Goal: Task Accomplishment & Management: Manage account settings

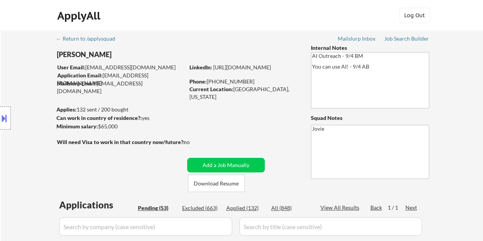
select select ""pending""
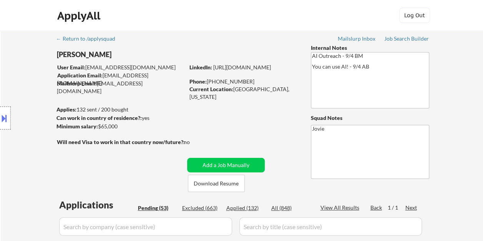
select select ""pending""
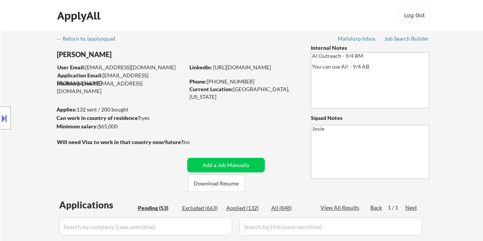
select select ""pending""
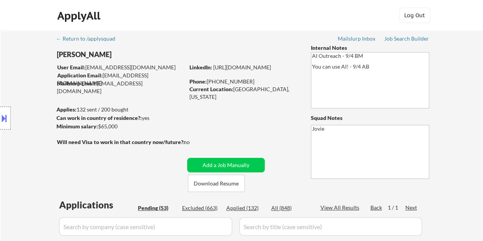
select select ""pending""
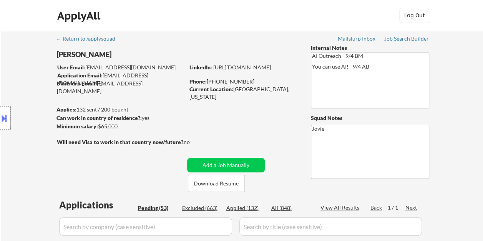
select select ""pending""
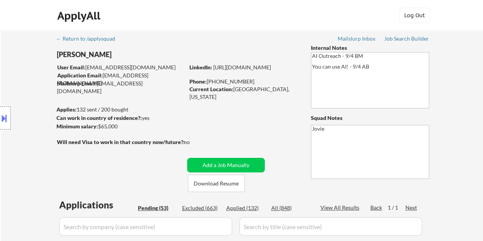
select select ""pending""
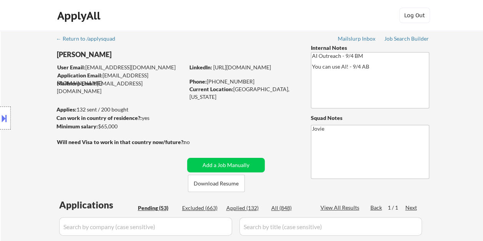
select select ""pending""
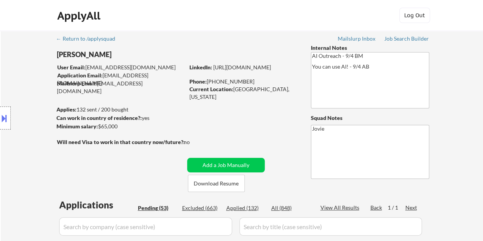
select select ""pending""
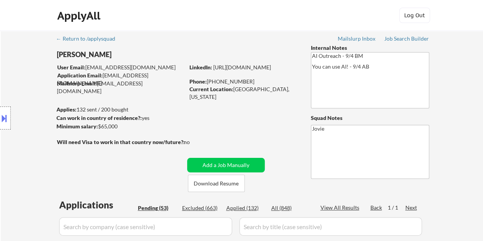
select select ""pending""
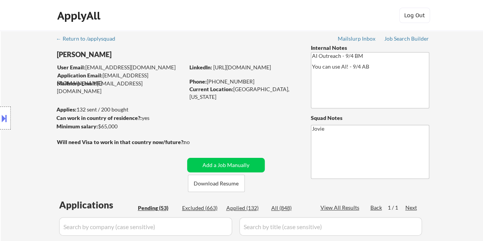
select select ""pending""
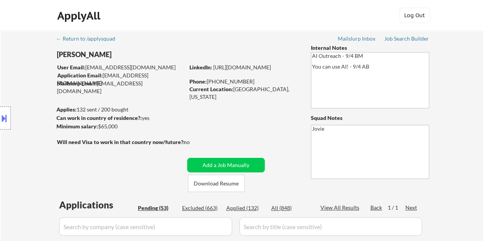
select select ""pending""
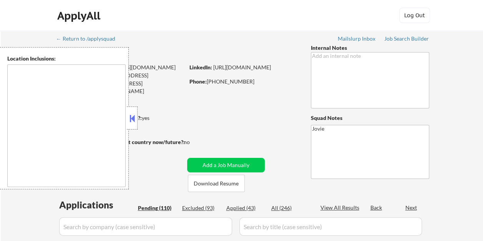
type textarea "New York, NY Jersey City, NJ Hoboken, NJ Union City, NJ Weehawken, NJ West New …"
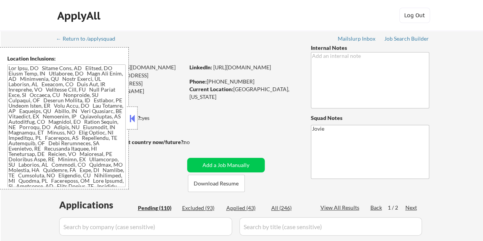
select select ""pending""
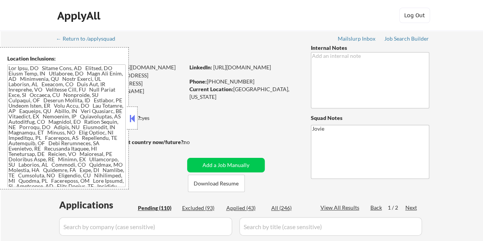
select select ""pending""
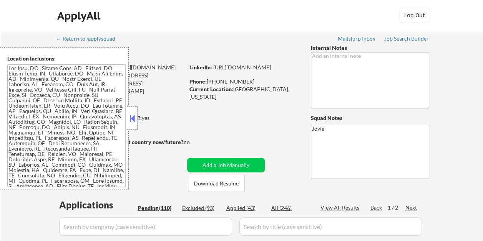
select select ""pending""
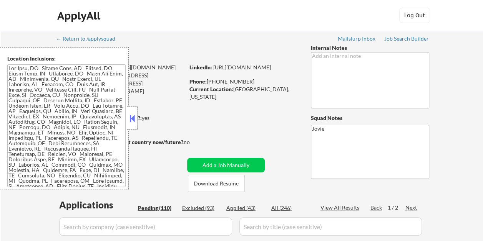
select select ""pending""
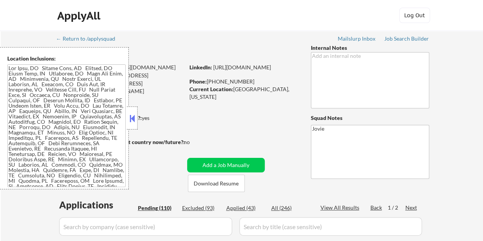
select select ""pending""
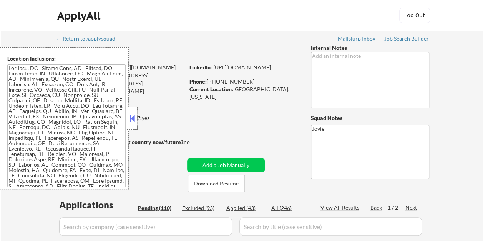
select select ""pending""
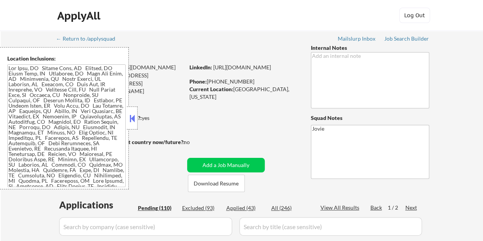
select select ""pending""
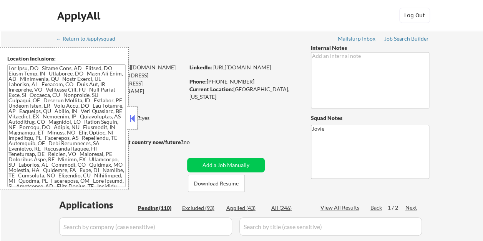
select select ""pending""
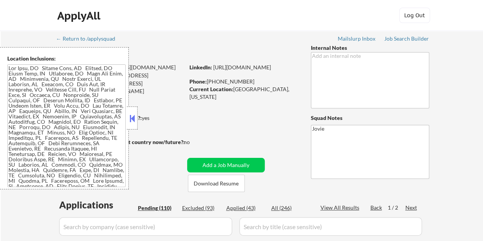
select select ""pending""
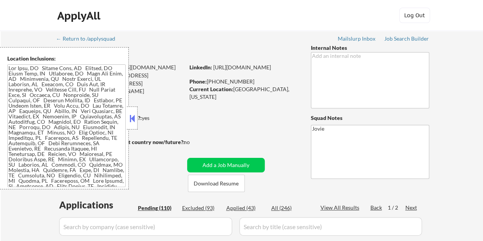
select select ""pending""
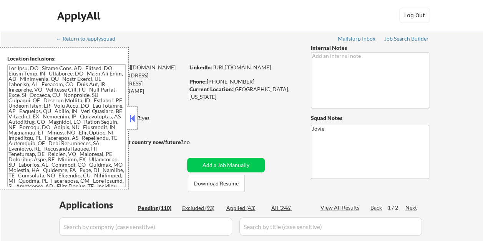
select select ""pending""
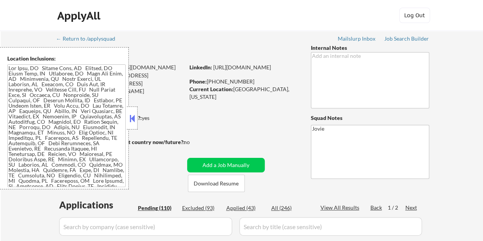
select select ""pending""
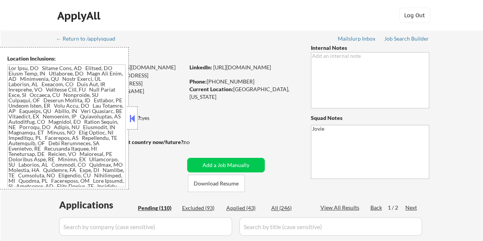
select select ""pending""
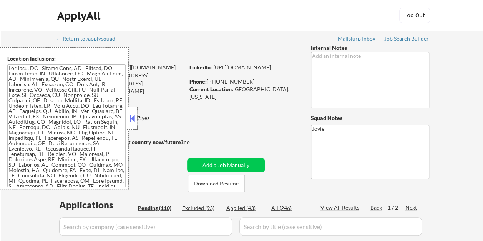
select select ""pending""
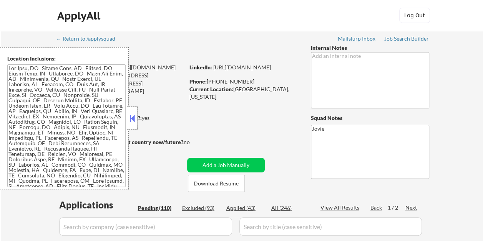
select select ""pending""
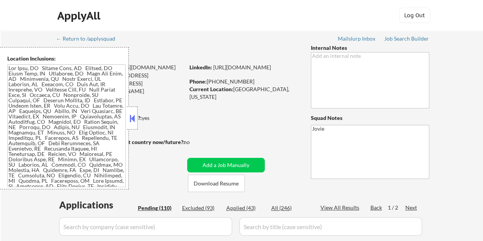
select select ""pending""
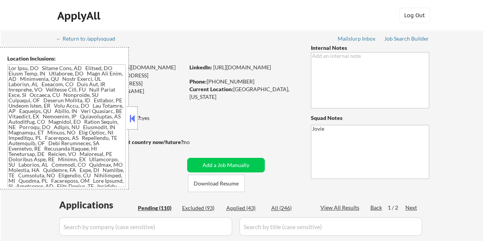
select select ""pending""
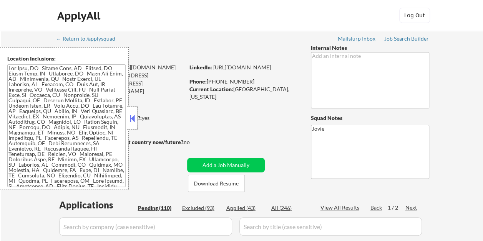
select select ""pending""
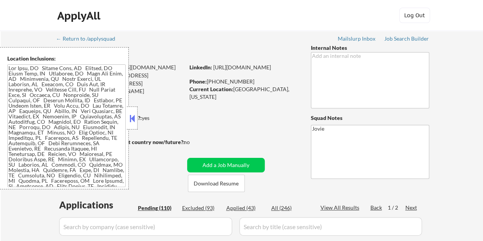
select select ""pending""
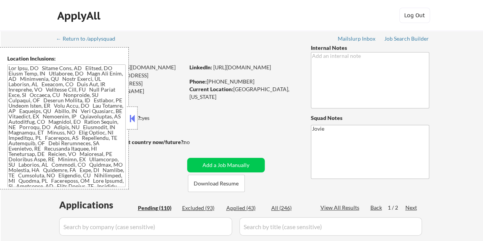
select select ""pending""
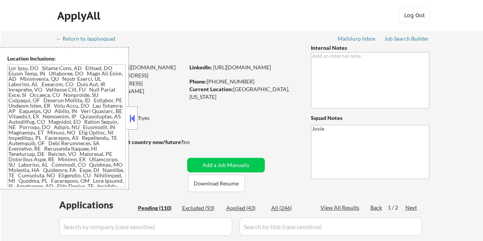
drag, startPoint x: 130, startPoint y: 141, endPoint x: -2, endPoint y: 267, distance: 181.9
drag, startPoint x: -2, startPoint y: 267, endPoint x: 251, endPoint y: 119, distance: 293.0
click at [134, 117] on button at bounding box center [132, 119] width 8 height 12
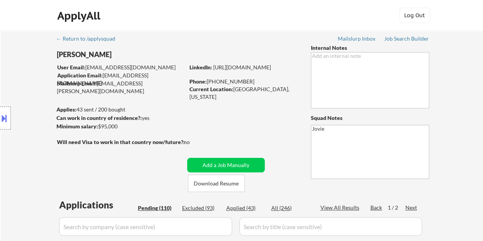
click at [236, 205] on div "Applied (43)" at bounding box center [245, 209] width 38 height 8
select select ""applied""
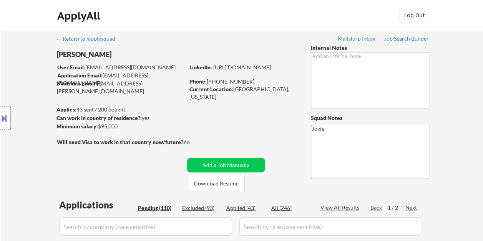
select select ""applied""
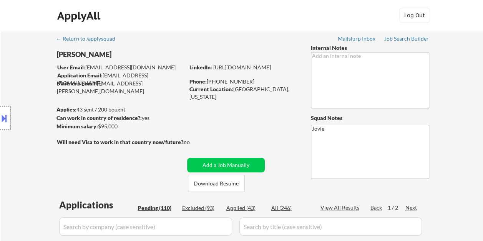
select select ""applied""
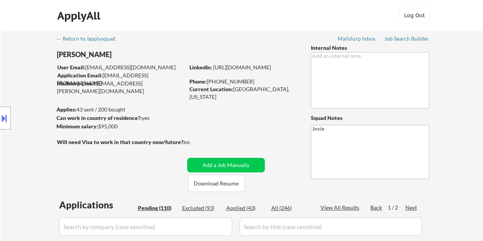
select select ""applied""
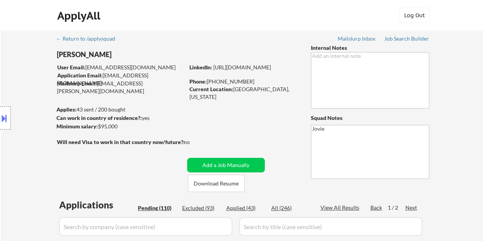
select select ""applied""
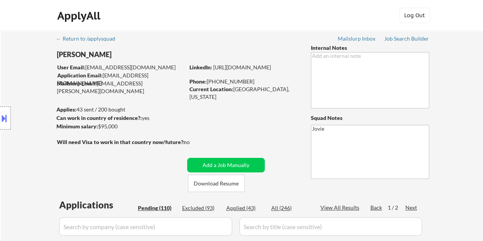
select select ""applied""
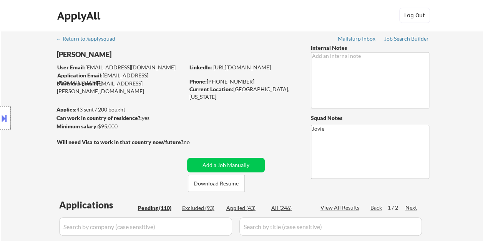
select select ""applied""
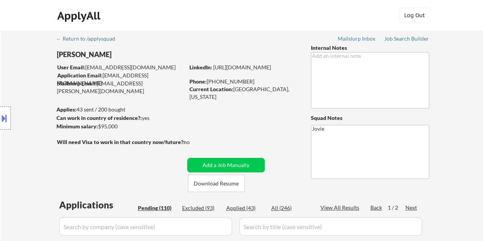
select select ""applied""
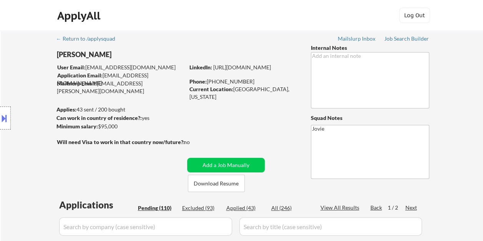
select select ""applied""
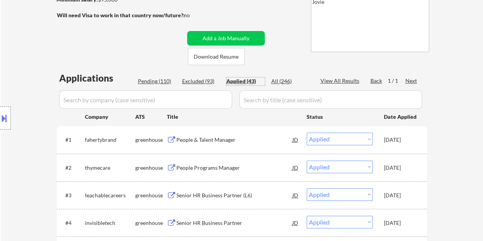
scroll to position [192, 0]
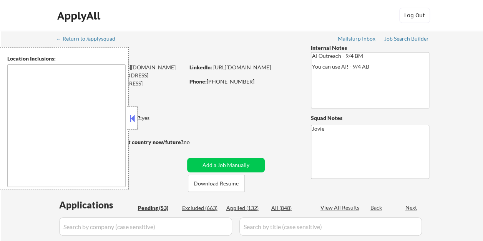
click at [133, 118] on button at bounding box center [132, 119] width 8 height 12
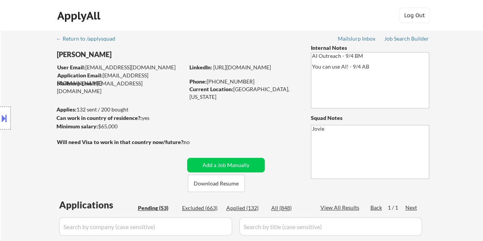
select select ""pending""
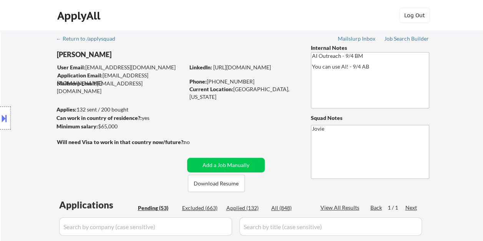
select select ""pending""
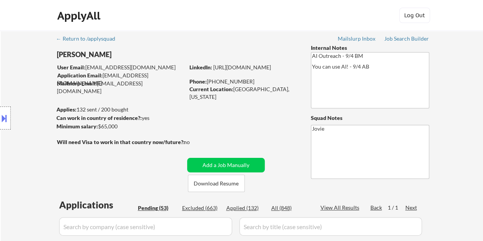
select select ""pending""
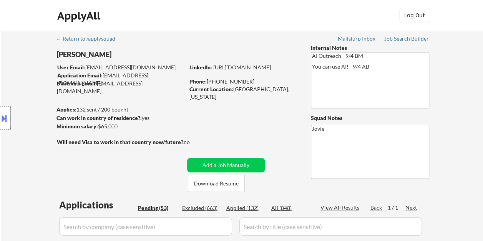
select select ""pending""
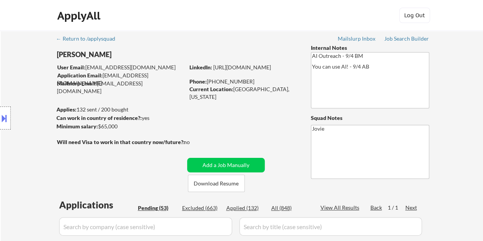
select select ""pending""
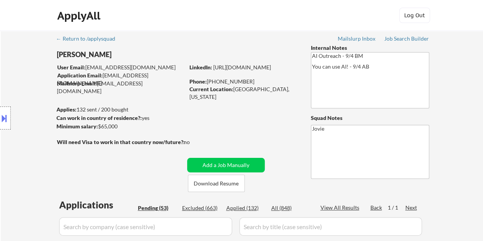
select select ""pending""
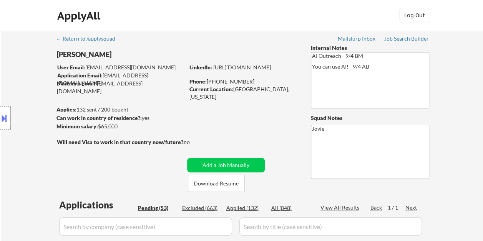
select select ""pending""
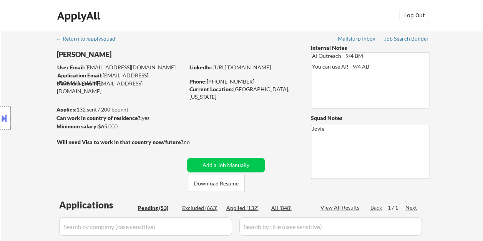
select select ""pending""
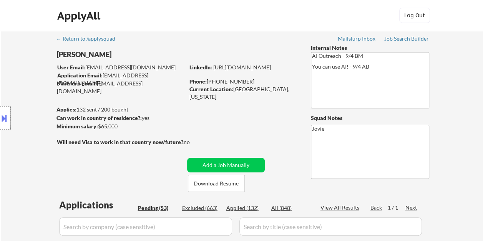
select select ""pending""
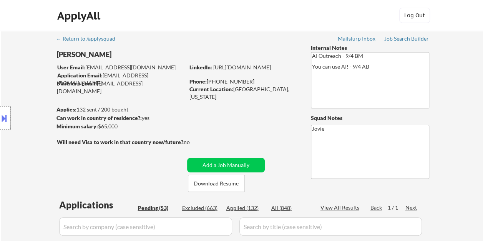
select select ""pending""
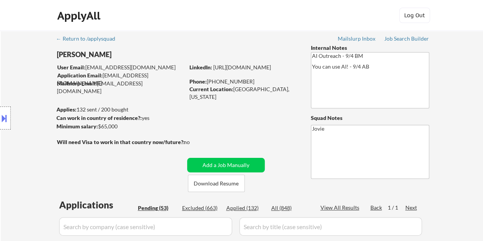
select select ""pending""
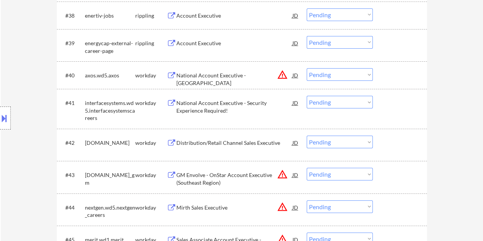
scroll to position [1305, 0]
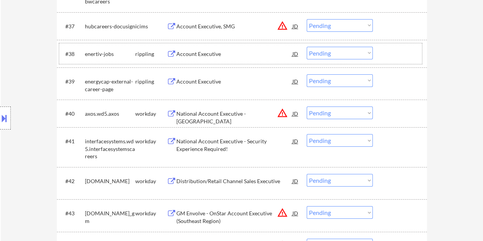
click at [387, 51] on div at bounding box center [401, 54] width 34 height 14
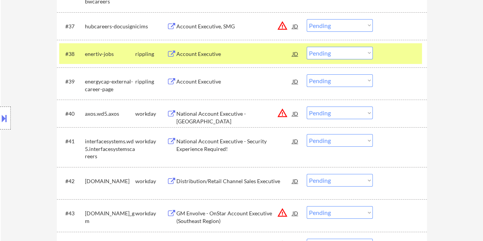
click at [208, 57] on div "Account Executive" at bounding box center [234, 54] width 116 height 8
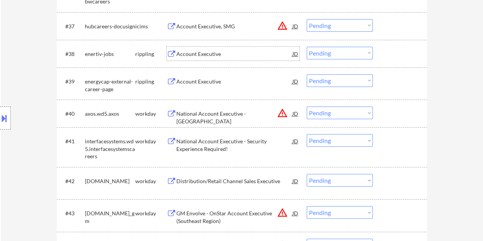
click at [383, 46] on div "#38 enertiv-jobs rippling Account Executive JD Choose an option... Pending Appl…" at bounding box center [240, 53] width 362 height 21
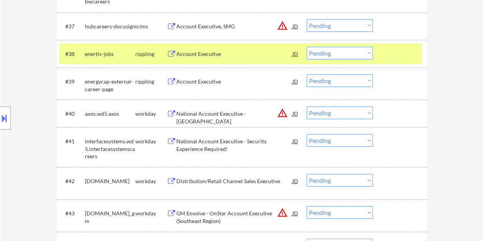
click at [363, 51] on select "Choose an option... Pending Applied Excluded (Questions) Excluded (Expired) Exc…" at bounding box center [339, 53] width 66 height 13
click at [306, 47] on select "Choose an option... Pending Applied Excluded (Questions) Excluded (Expired) Exc…" at bounding box center [339, 53] width 66 height 13
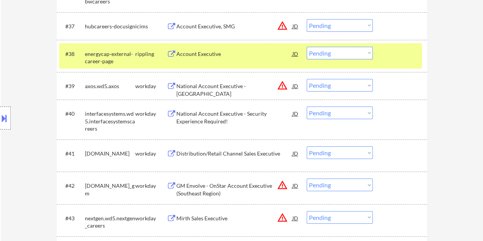
click at [252, 55] on div "Account Executive" at bounding box center [234, 54] width 116 height 8
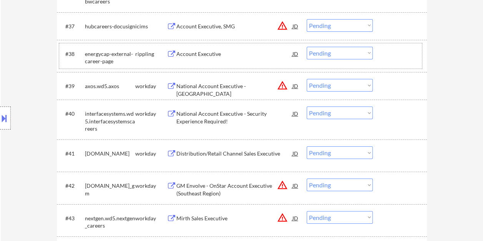
click at [393, 47] on div at bounding box center [401, 54] width 34 height 14
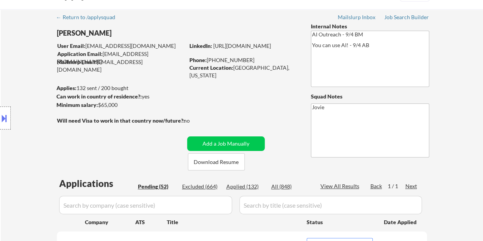
scroll to position [0, 0]
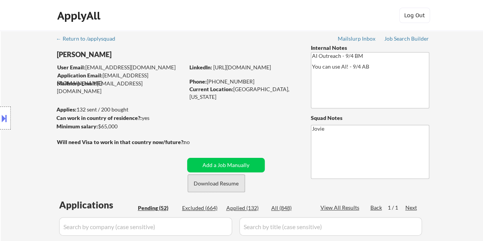
click at [226, 180] on button "Download Resume" at bounding box center [216, 183] width 57 height 17
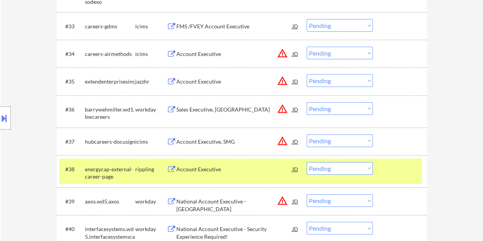
scroll to position [1228, 0]
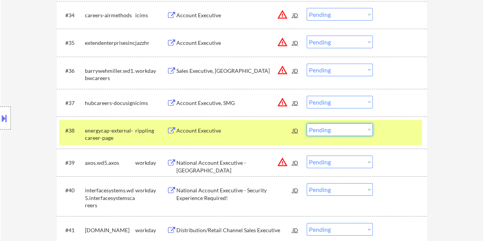
click at [364, 127] on select "Choose an option... Pending Applied Excluded (Questions) Excluded (Expired) Exc…" at bounding box center [339, 130] width 66 height 13
click at [306, 124] on select "Choose an option... Pending Applied Excluded (Questions) Excluded (Expired) Exc…" at bounding box center [339, 130] width 66 height 13
select select ""pending""
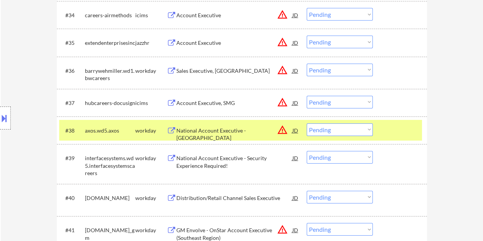
click at [392, 126] on div at bounding box center [401, 131] width 34 height 14
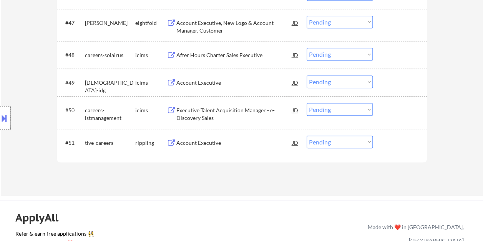
scroll to position [1651, 0]
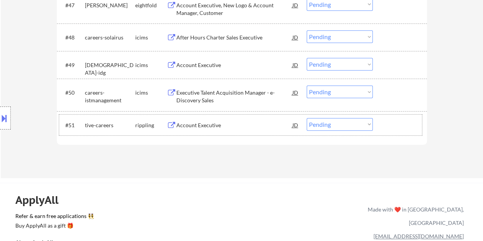
click at [385, 118] on div at bounding box center [401, 125] width 34 height 14
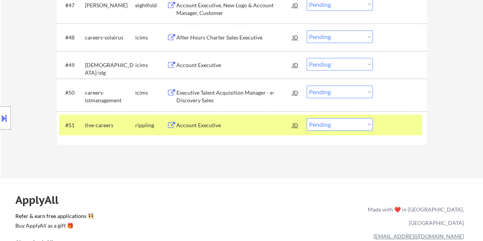
click at [260, 118] on div "Account Executive" at bounding box center [234, 125] width 116 height 14
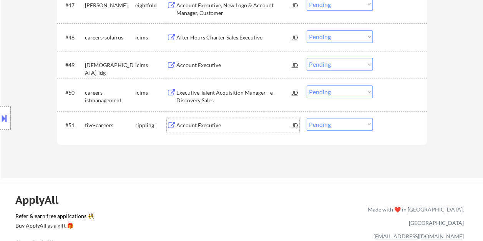
drag, startPoint x: 401, startPoint y: 129, endPoint x: 378, endPoint y: 130, distance: 23.4
click at [401, 129] on div at bounding box center [401, 125] width 34 height 14
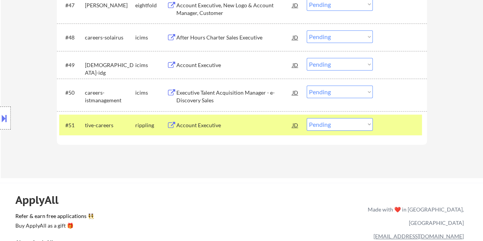
click at [369, 123] on select "Choose an option... Pending Applied Excluded (Questions) Excluded (Expired) Exc…" at bounding box center [339, 124] width 66 height 13
select select ""excluded__bad_match_""
click at [306, 118] on select "Choose an option... Pending Applied Excluded (Questions) Excluded (Expired) Exc…" at bounding box center [339, 124] width 66 height 13
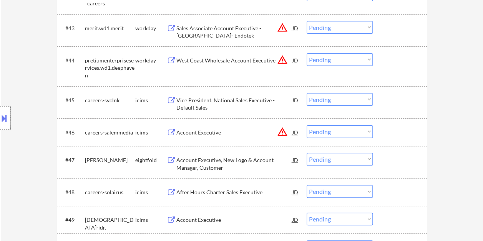
scroll to position [1497, 0]
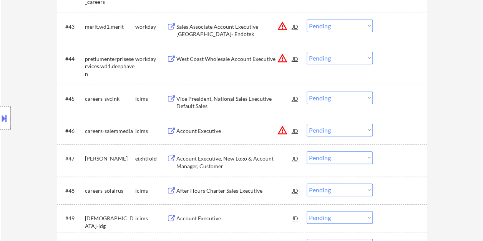
click at [392, 68] on div "#44 pretiumenterpriseservices.wd1.deephaven workday West Coast Wholesale Accoun…" at bounding box center [240, 64] width 362 height 33
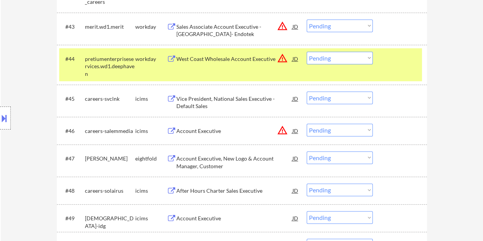
click at [213, 69] on div "#44 pretiumenterpriseservices.wd1.deephaven workday West Coast Wholesale Accoun…" at bounding box center [240, 64] width 362 height 33
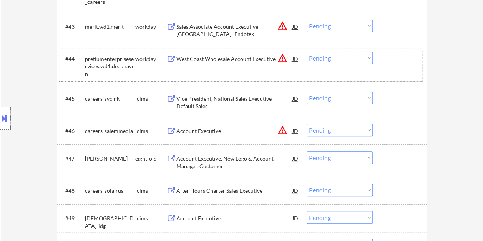
click at [386, 63] on div at bounding box center [401, 59] width 34 height 14
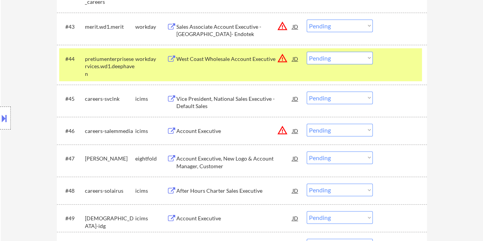
click at [223, 66] on div "#44 pretiumenterpriseservices.wd1.deephaven workday West Coast Wholesale Accoun…" at bounding box center [240, 64] width 362 height 33
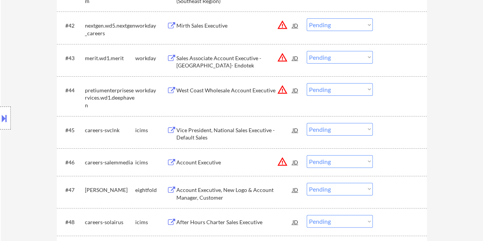
scroll to position [1459, 0]
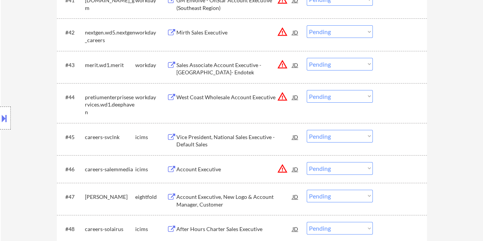
click at [404, 95] on div at bounding box center [401, 97] width 34 height 14
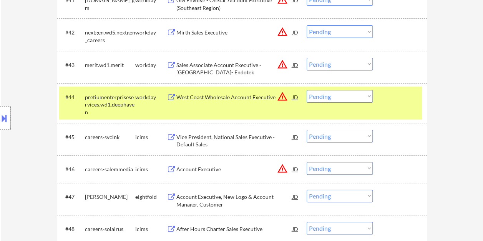
click at [241, 96] on div "West Coast Wholesale Account Executive" at bounding box center [234, 98] width 116 height 8
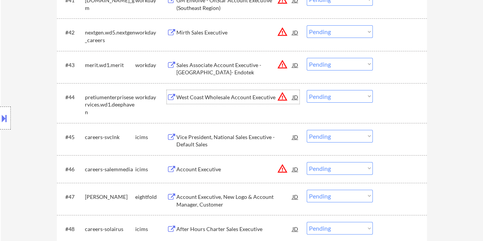
click at [392, 97] on div at bounding box center [401, 97] width 34 height 14
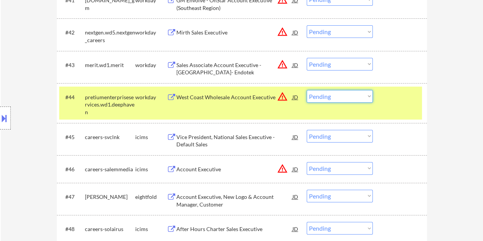
click at [369, 98] on select "Choose an option... Pending Applied Excluded (Questions) Excluded (Expired) Exc…" at bounding box center [339, 96] width 66 height 13
click at [306, 90] on select "Choose an option... Pending Applied Excluded (Questions) Excluded (Expired) Exc…" at bounding box center [339, 96] width 66 height 13
select select ""pending""
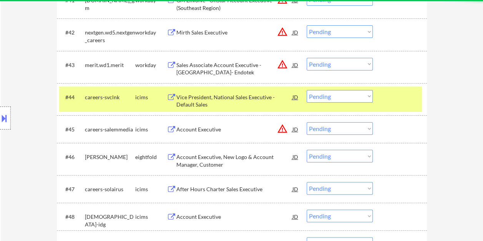
click at [388, 97] on div at bounding box center [401, 97] width 34 height 14
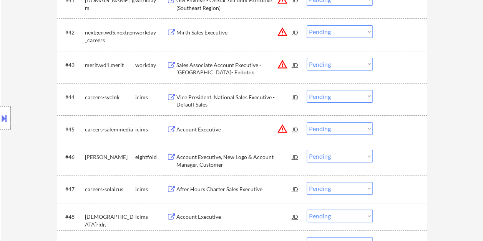
click at [395, 66] on div at bounding box center [401, 65] width 34 height 14
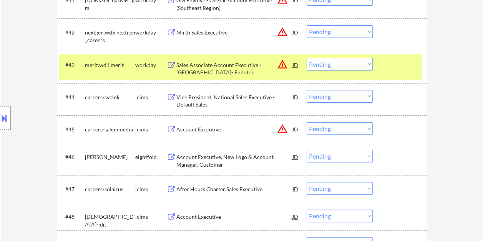
click at [240, 69] on div "Sales Associate Account Executive - Chicago- Endotek" at bounding box center [234, 68] width 116 height 15
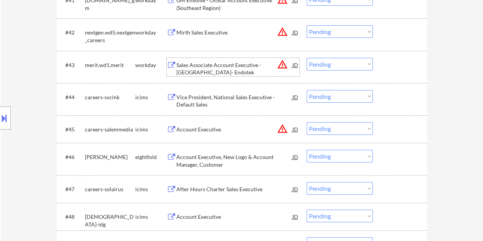
click at [400, 64] on div at bounding box center [401, 65] width 34 height 14
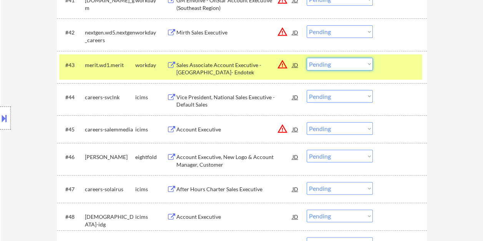
click at [369, 65] on select "Choose an option... Pending Applied Excluded (Questions) Excluded (Expired) Exc…" at bounding box center [339, 64] width 66 height 13
click at [306, 58] on select "Choose an option... Pending Applied Excluded (Questions) Excluded (Expired) Exc…" at bounding box center [339, 64] width 66 height 13
select select ""pending""
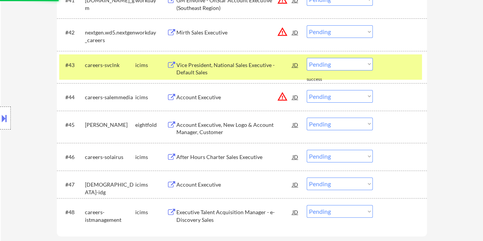
scroll to position [1420, 0]
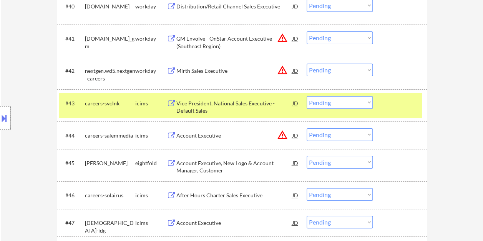
click at [389, 61] on div "#42 nextgen.wd5.nextgen_careers workday Mirth Sales Executive JD warning_amber …" at bounding box center [240, 72] width 362 height 25
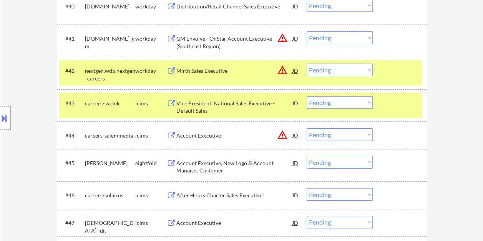
click at [397, 105] on div at bounding box center [401, 103] width 34 height 14
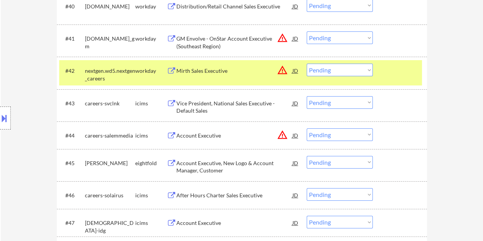
click at [215, 73] on div "Mirth Sales Executive" at bounding box center [234, 71] width 116 height 8
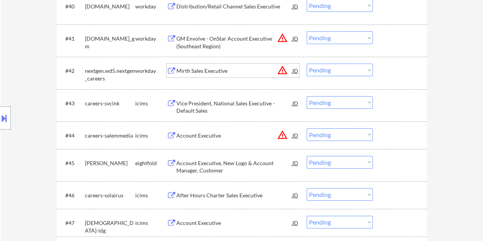
click at [384, 68] on div at bounding box center [401, 71] width 34 height 14
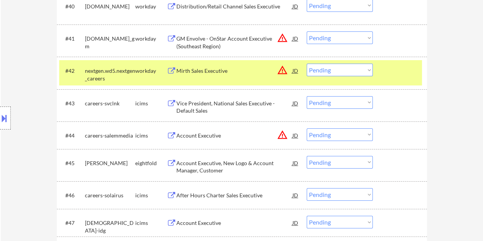
click at [370, 71] on select "Choose an option... Pending Applied Excluded (Questions) Excluded (Expired) Exc…" at bounding box center [339, 70] width 66 height 13
click at [306, 64] on select "Choose an option... Pending Applied Excluded (Questions) Excluded (Expired) Exc…" at bounding box center [339, 70] width 66 height 13
select select ""pending""
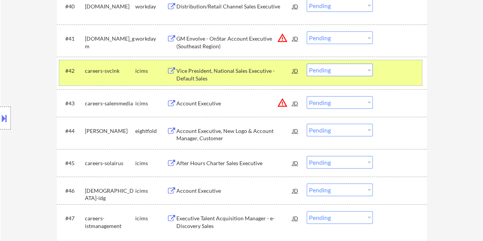
click at [408, 76] on div at bounding box center [401, 71] width 34 height 14
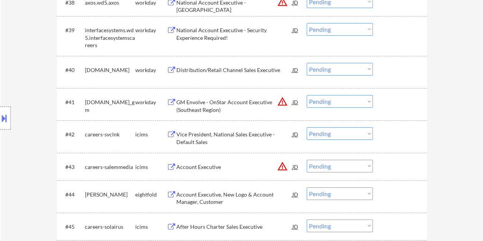
scroll to position [1344, 0]
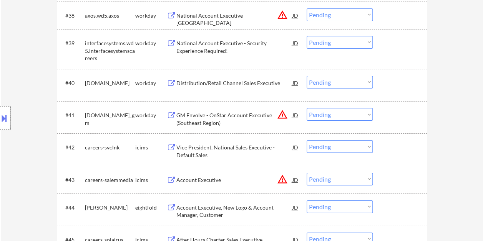
click at [390, 109] on div at bounding box center [401, 115] width 34 height 14
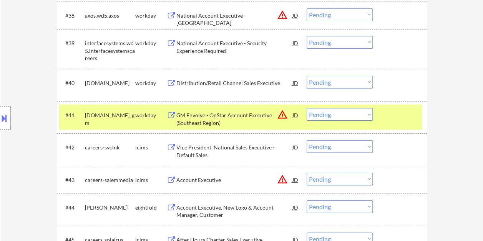
click at [211, 117] on div "GM Envolve - OnStar Account Executive (Southeast Region)" at bounding box center [234, 119] width 116 height 15
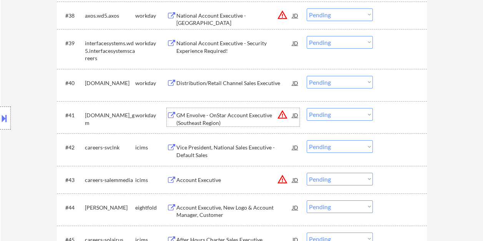
click at [400, 116] on div at bounding box center [401, 115] width 34 height 14
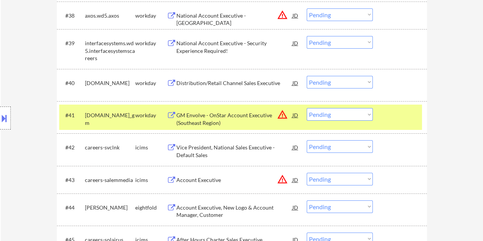
click at [369, 117] on select "Choose an option... Pending Applied Excluded (Questions) Excluded (Expired) Exc…" at bounding box center [339, 114] width 66 height 13
click at [306, 108] on select "Choose an option... Pending Applied Excluded (Questions) Excluded (Expired) Exc…" at bounding box center [339, 114] width 66 height 13
select select ""pending""
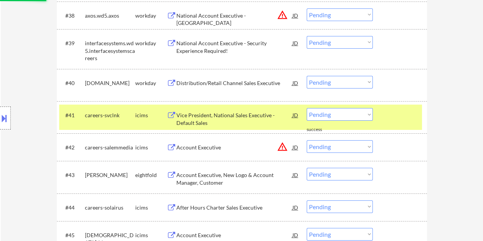
click at [388, 117] on div at bounding box center [401, 115] width 34 height 14
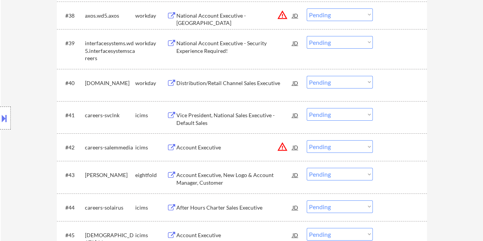
click at [388, 83] on div at bounding box center [401, 83] width 34 height 14
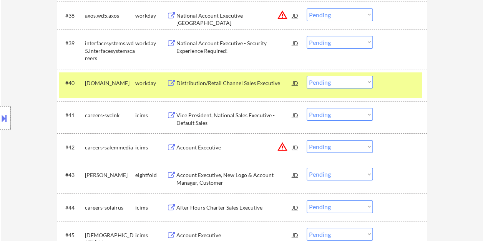
click at [249, 81] on div "Distribution/Retail Channel Sales Executive" at bounding box center [234, 83] width 116 height 8
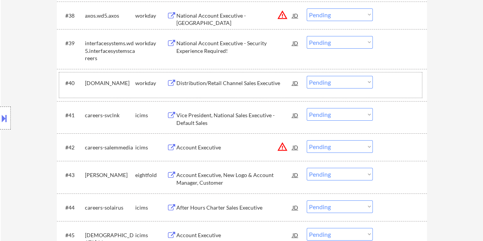
click at [381, 77] on div "#40 motorolasolutions.wd5.careers workday Distribution/Retail Channel Sales Exe…" at bounding box center [240, 85] width 362 height 25
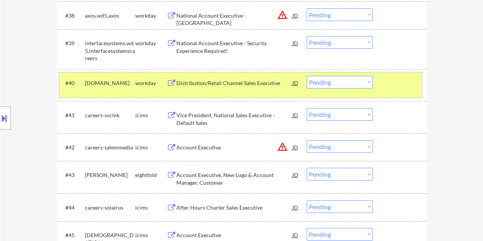
click at [8, 115] on button at bounding box center [4, 118] width 8 height 13
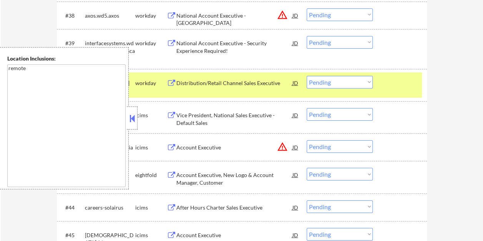
click at [137, 125] on div "#41 careers-svclnk icims Vice President, National Sales Executive -Default Sale…" at bounding box center [240, 117] width 362 height 25
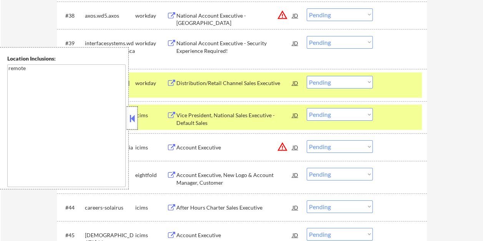
click at [136, 113] on div at bounding box center [132, 118] width 11 height 23
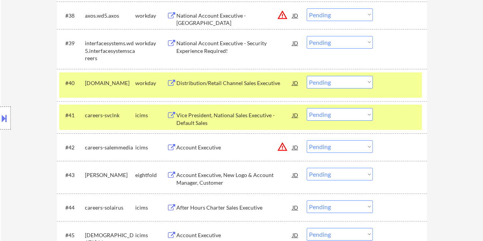
click at [392, 117] on div at bounding box center [401, 115] width 34 height 14
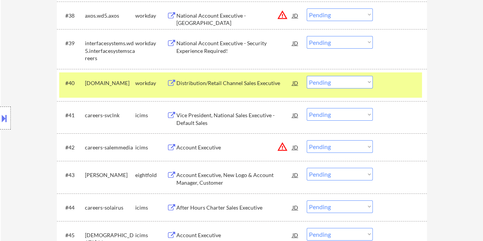
click at [367, 84] on select "Choose an option... Pending Applied Excluded (Questions) Excluded (Expired) Exc…" at bounding box center [339, 82] width 66 height 13
click at [306, 76] on select "Choose an option... Pending Applied Excluded (Questions) Excluded (Expired) Exc…" at bounding box center [339, 82] width 66 height 13
select select ""pending""
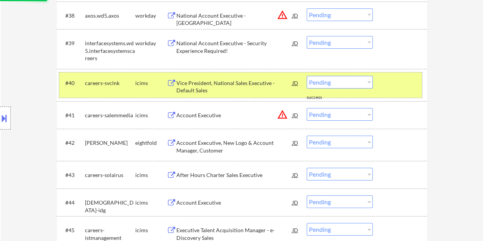
click at [382, 89] on div "#40 careers-svclnk icims Vice President, National Sales Executive -Default Sale…" at bounding box center [240, 85] width 362 height 25
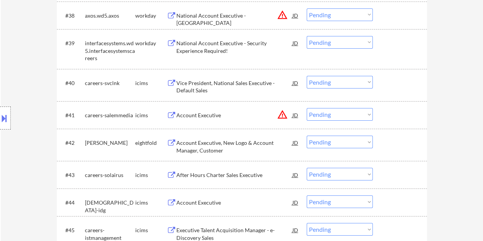
click at [395, 51] on div "#39 interfacesystems.wd5.interfacesystemscareers workday National Account Execu…" at bounding box center [240, 49] width 362 height 33
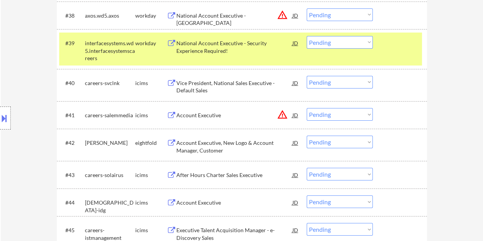
click at [220, 43] on div "National Account Executive - Security Experience Required!" at bounding box center [234, 47] width 116 height 15
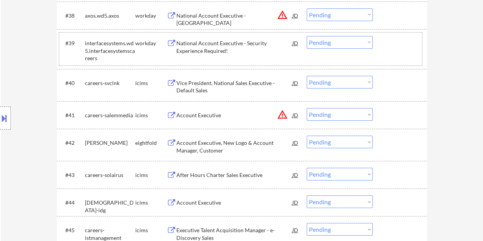
click at [379, 44] on div "#39 interfacesystems.wd5.interfacesystemscareers workday National Account Execu…" at bounding box center [240, 49] width 362 height 33
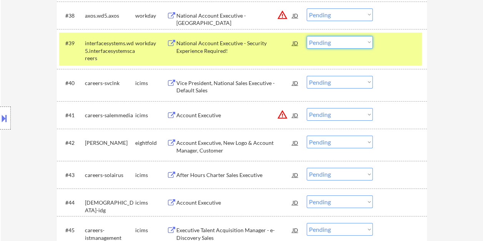
click at [368, 41] on select "Choose an option... Pending Applied Excluded (Questions) Excluded (Expired) Exc…" at bounding box center [339, 42] width 66 height 13
click at [306, 36] on select "Choose an option... Pending Applied Excluded (Questions) Excluded (Expired) Exc…" at bounding box center [339, 42] width 66 height 13
select select ""pending""
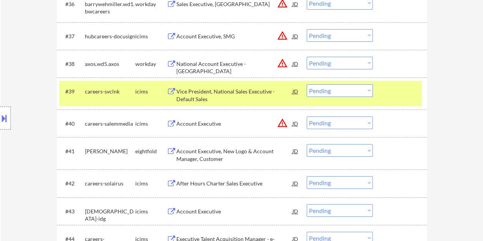
scroll to position [1267, 0]
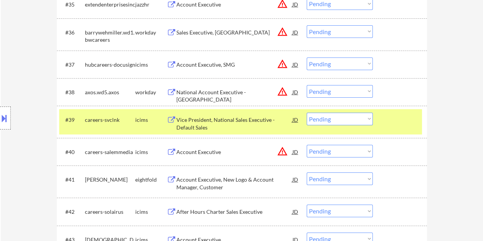
click at [394, 121] on div at bounding box center [401, 120] width 34 height 14
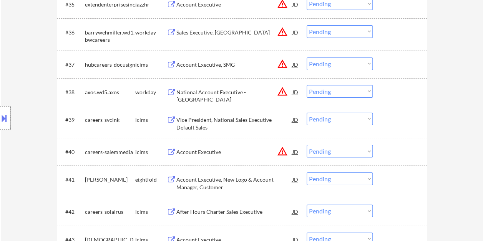
click at [397, 89] on div at bounding box center [401, 92] width 34 height 14
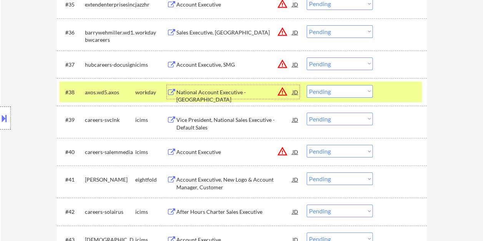
click at [209, 92] on div "National Account Executive - Seattle" at bounding box center [234, 96] width 116 height 15
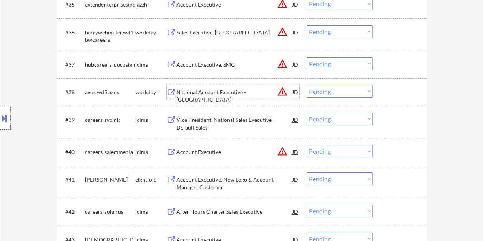
click at [394, 97] on div at bounding box center [401, 92] width 34 height 14
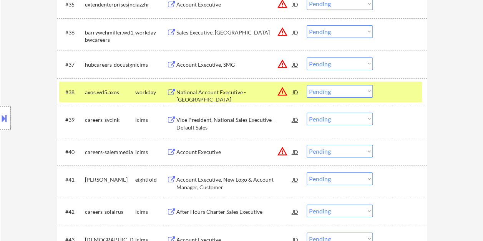
click at [369, 90] on select "Choose an option... Pending Applied Excluded (Questions) Excluded (Expired) Exc…" at bounding box center [339, 91] width 66 height 13
click at [306, 85] on select "Choose an option... Pending Applied Excluded (Questions) Excluded (Expired) Exc…" at bounding box center [339, 91] width 66 height 13
select select ""pending""
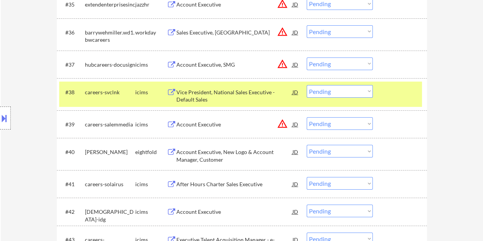
click at [395, 90] on div at bounding box center [401, 92] width 34 height 14
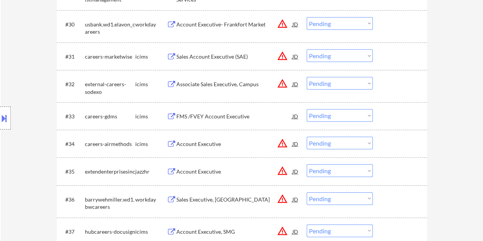
scroll to position [1075, 0]
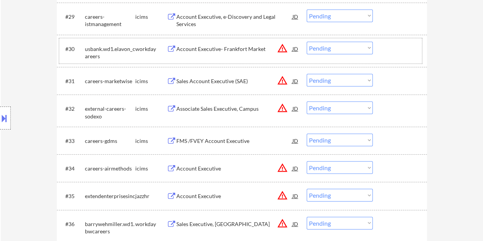
click at [400, 44] on div at bounding box center [401, 49] width 34 height 14
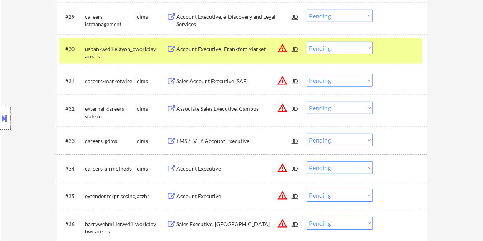
click at [235, 49] on div "Account Executive- Frankfort Market" at bounding box center [234, 49] width 116 height 8
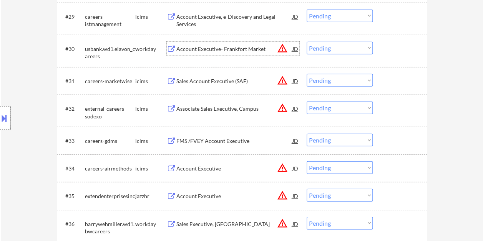
click at [387, 48] on div at bounding box center [401, 49] width 34 height 14
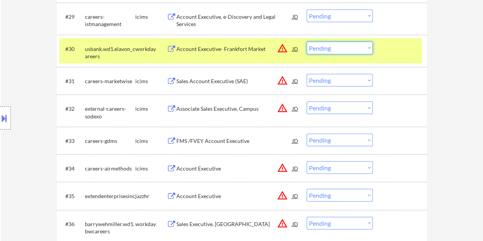
click at [364, 48] on select "Choose an option... Pending Applied Excluded (Questions) Excluded (Expired) Exc…" at bounding box center [339, 48] width 66 height 13
click at [306, 42] on select "Choose an option... Pending Applied Excluded (Questions) Excluded (Expired) Exc…" at bounding box center [339, 48] width 66 height 13
select select ""pending""
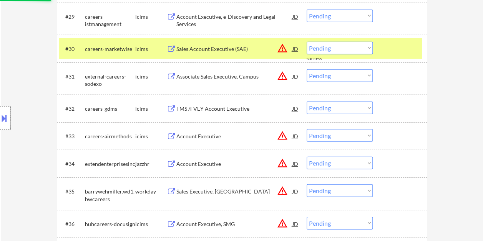
click at [382, 42] on div "#30 careers-marketwise icims Sales Account Executive (SAE) JD warning_amber Cho…" at bounding box center [240, 48] width 362 height 21
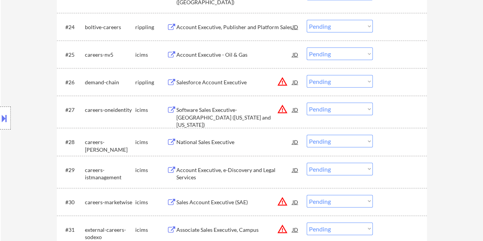
scroll to position [845, 0]
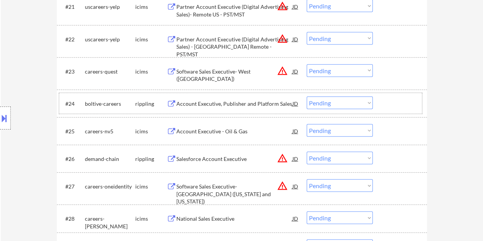
click at [398, 99] on div at bounding box center [401, 104] width 34 height 14
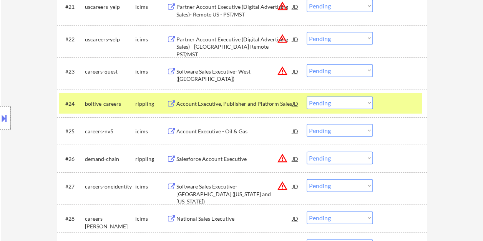
click at [227, 99] on div "Account Executive, Publisher and Platform Sales" at bounding box center [234, 104] width 116 height 14
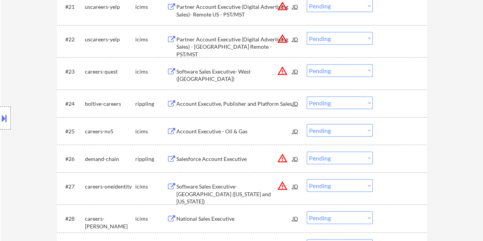
select select ""PLACEHOLDER_1427118222253""
select select ""pending""
click at [385, 103] on div at bounding box center [401, 104] width 34 height 14
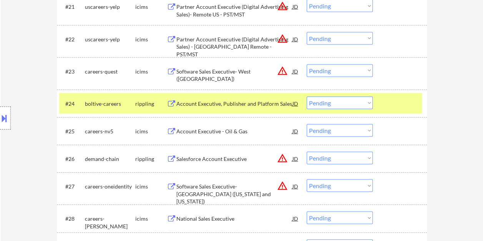
click at [362, 101] on select "Choose an option... Pending Applied Excluded (Questions) Excluded (Expired) Exc…" at bounding box center [339, 103] width 66 height 13
click at [306, 97] on select "Choose an option... Pending Applied Excluded (Questions) Excluded (Expired) Exc…" at bounding box center [339, 103] width 66 height 13
select select ""pending""
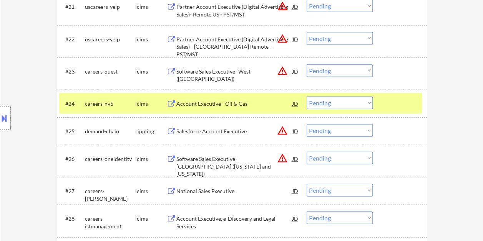
click at [377, 101] on div "#24 careers-nv5 icims Account Executive - Oil & Gas JD warning_amber Choose an …" at bounding box center [240, 103] width 362 height 21
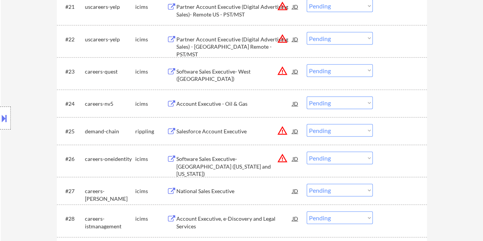
click at [392, 129] on div at bounding box center [401, 131] width 34 height 14
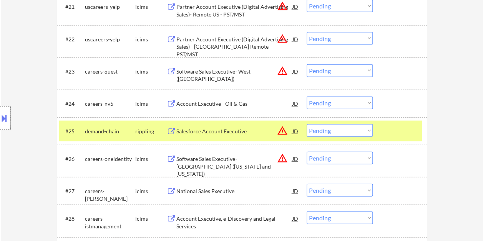
click at [243, 131] on div "Salesforce Account Executive" at bounding box center [234, 132] width 116 height 8
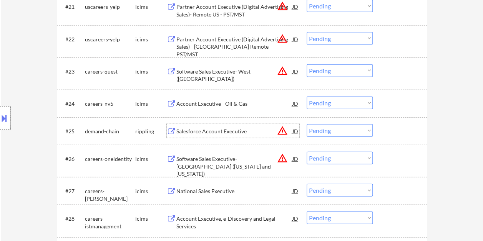
click at [398, 129] on div at bounding box center [401, 131] width 34 height 14
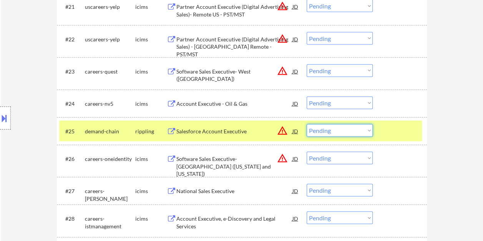
click at [365, 130] on select "Choose an option... Pending Applied Excluded (Questions) Excluded (Expired) Exc…" at bounding box center [339, 130] width 66 height 13
click at [306, 124] on select "Choose an option... Pending Applied Excluded (Questions) Excluded (Expired) Exc…" at bounding box center [339, 130] width 66 height 13
select select ""pending""
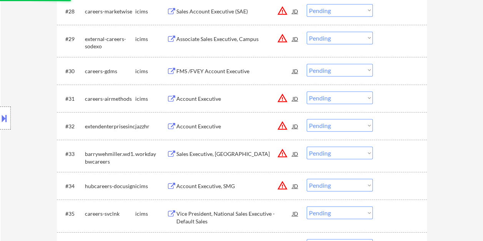
scroll to position [1075, 0]
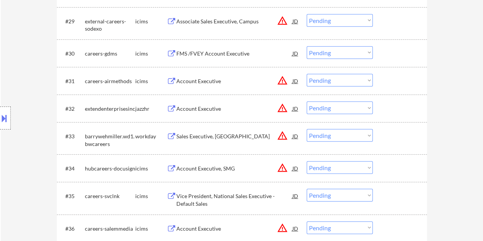
click at [394, 135] on div at bounding box center [401, 136] width 34 height 14
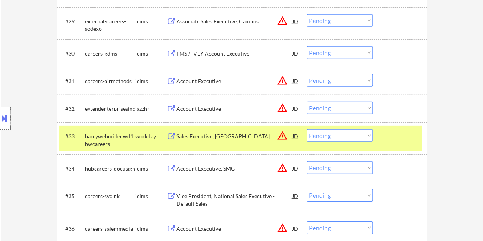
click at [248, 129] on div "Sales Executive, North East US" at bounding box center [234, 136] width 116 height 14
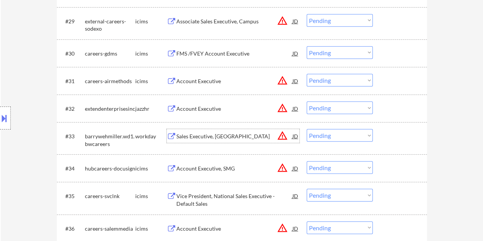
click at [388, 137] on div at bounding box center [401, 136] width 34 height 14
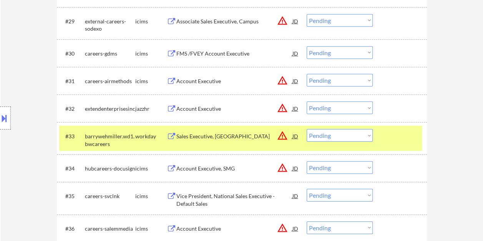
click at [365, 137] on select "Choose an option... Pending Applied Excluded (Questions) Excluded (Expired) Exc…" at bounding box center [339, 135] width 66 height 13
click at [306, 129] on select "Choose an option... Pending Applied Excluded (Questions) Excluded (Expired) Exc…" at bounding box center [339, 135] width 66 height 13
select select ""pending""
click at [405, 139] on div at bounding box center [401, 136] width 34 height 14
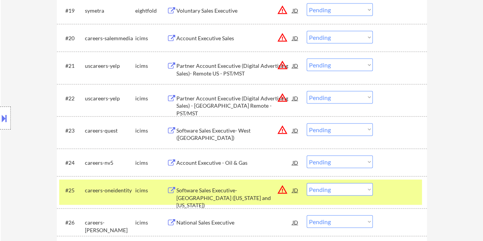
scroll to position [768, 0]
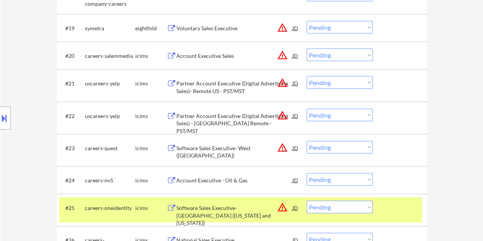
drag, startPoint x: 394, startPoint y: 207, endPoint x: 404, endPoint y: 179, distance: 29.5
click at [394, 207] on div at bounding box center [401, 208] width 34 height 14
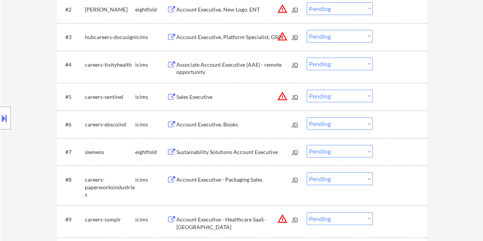
scroll to position [384, 0]
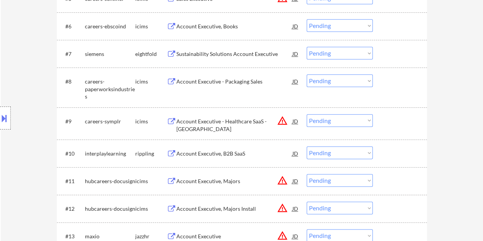
drag, startPoint x: 402, startPoint y: 145, endPoint x: 386, endPoint y: 149, distance: 16.5
click at [402, 145] on div "#10 interplaylearning rippling Account Executive, B2B SaaS JD Choose an option.…" at bounding box center [240, 153] width 362 height 21
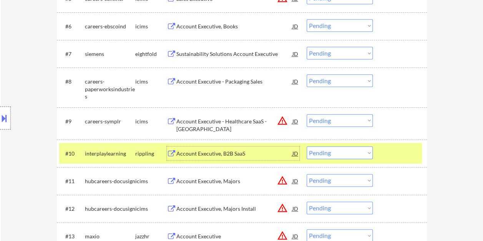
click at [281, 152] on div "Account Executive, B2B SaaS" at bounding box center [234, 154] width 116 height 8
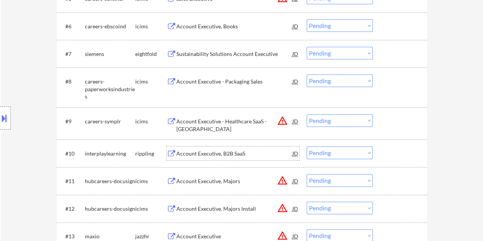
click at [405, 155] on div at bounding box center [401, 154] width 34 height 14
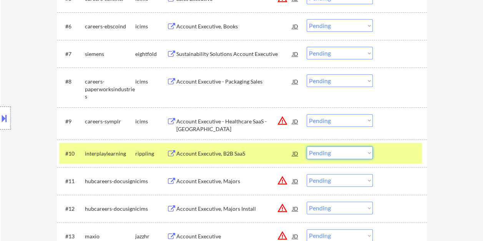
click at [369, 152] on select "Choose an option... Pending Applied Excluded (Questions) Excluded (Expired) Exc…" at bounding box center [339, 153] width 66 height 13
click at [306, 147] on select "Choose an option... Pending Applied Excluded (Questions) Excluded (Expired) Exc…" at bounding box center [339, 153] width 66 height 13
select select ""pending""
click at [394, 149] on div at bounding box center [401, 154] width 34 height 14
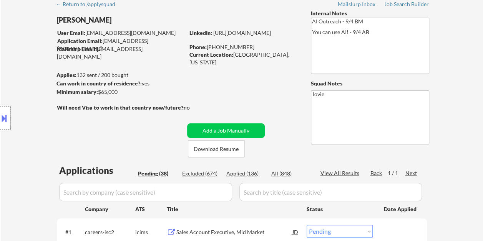
scroll to position [22, 0]
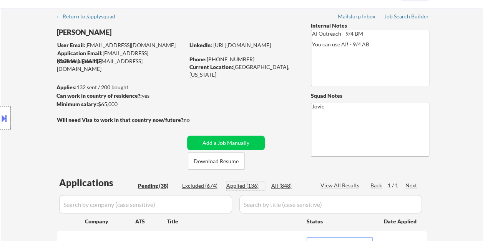
click at [251, 183] on div "Applied (136)" at bounding box center [245, 186] width 38 height 8
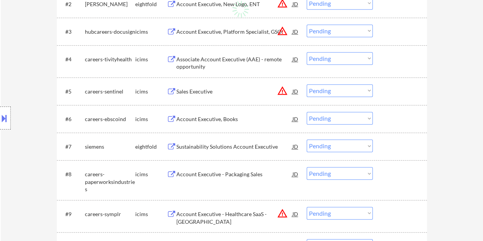
scroll to position [253, 0]
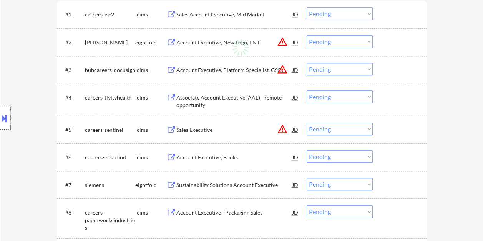
select select ""applied""
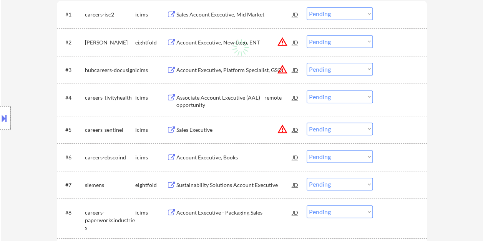
select select ""applied""
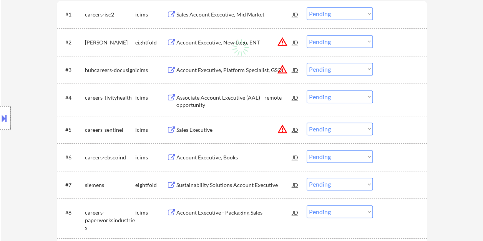
select select ""applied""
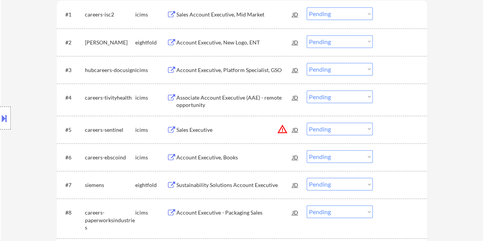
select select ""applied""
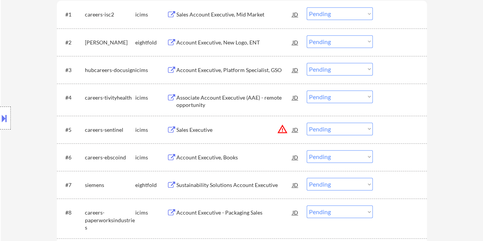
select select ""applied""
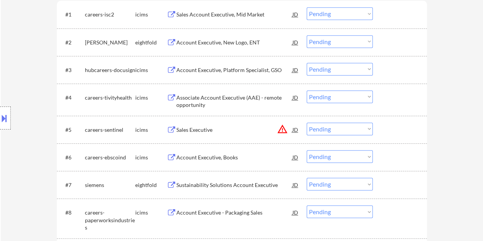
select select ""applied""
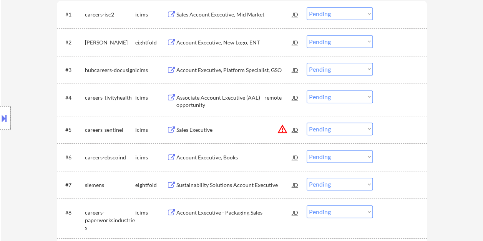
select select ""applied""
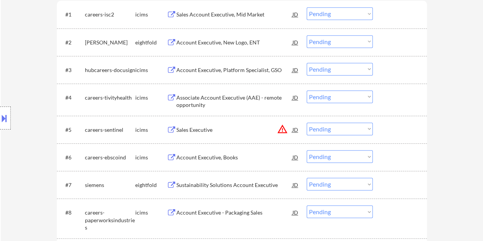
select select ""applied""
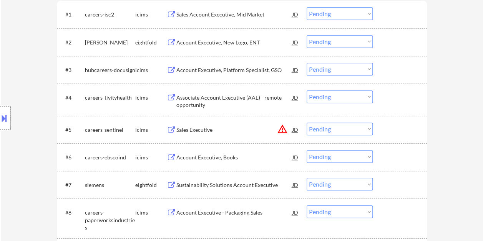
select select ""applied""
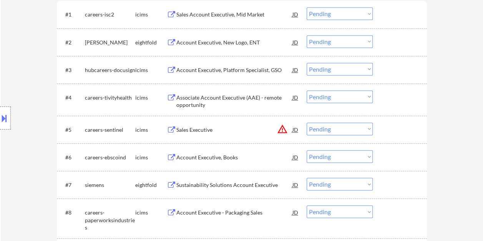
select select ""applied""
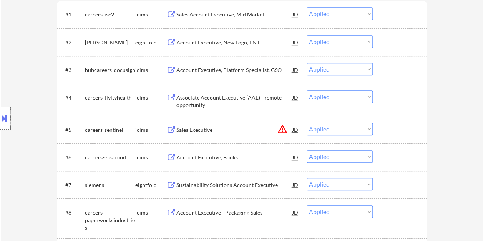
select select ""applied""
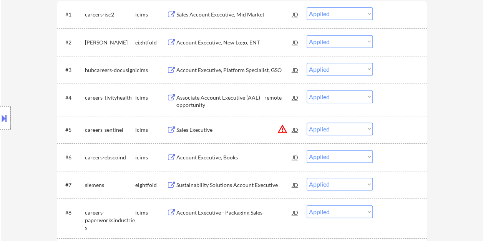
select select ""applied""
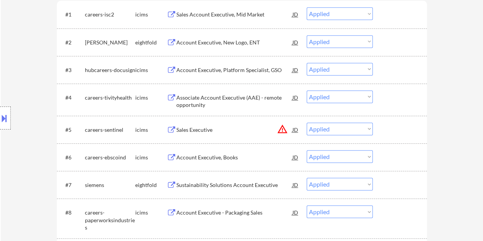
select select ""applied""
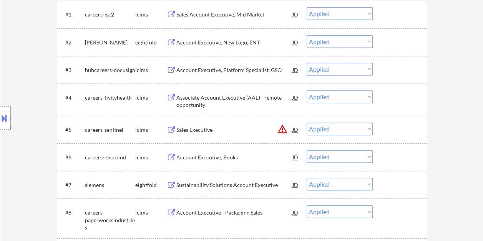
select select ""applied""
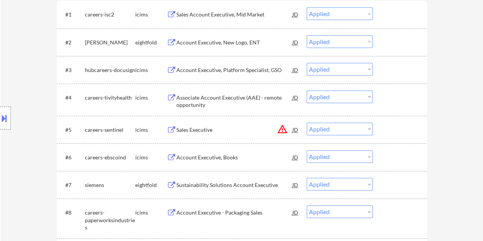
select select ""applied""
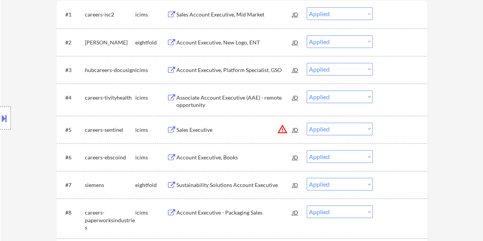
select select ""applied""
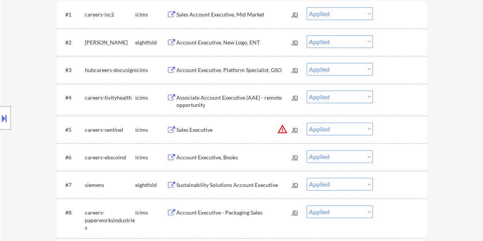
select select ""applied""
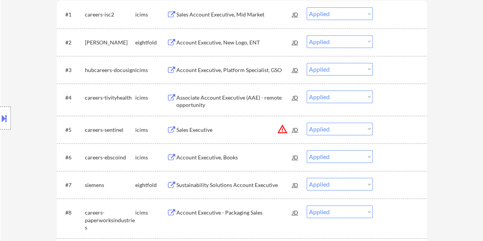
select select ""applied""
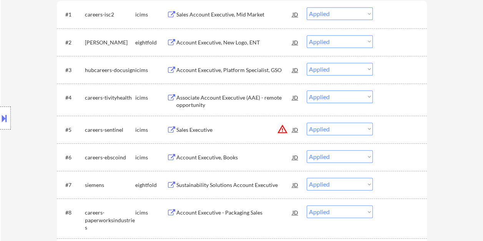
select select ""applied""
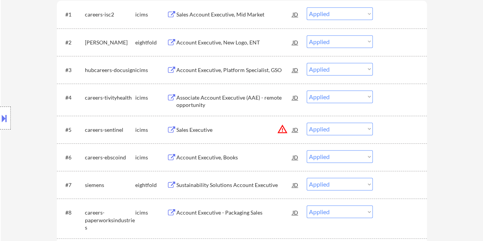
select select ""applied""
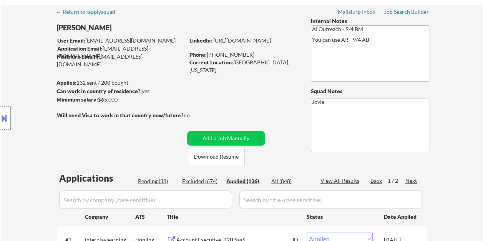
scroll to position [38, 0]
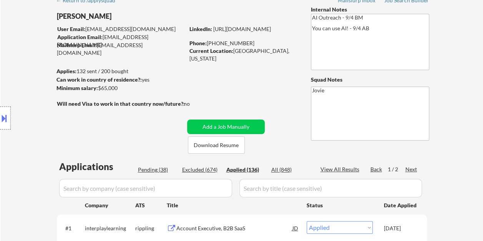
click at [149, 171] on div "Pending (38)" at bounding box center [157, 170] width 38 height 8
select select ""pending""
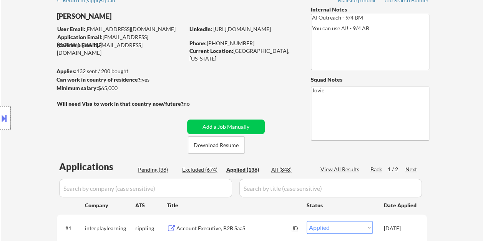
select select ""pending""
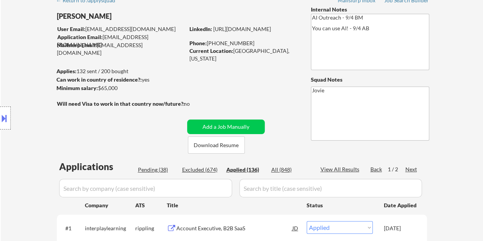
select select ""pending""
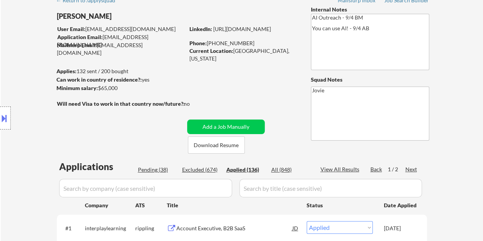
select select ""pending""
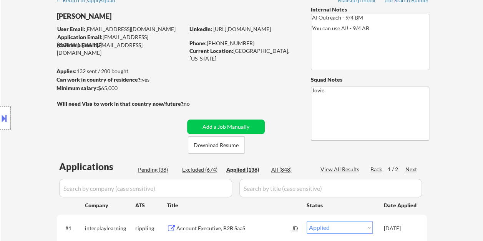
select select ""pending""
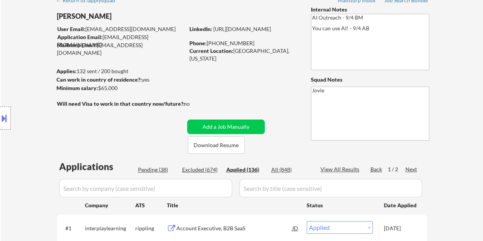
select select ""pending""
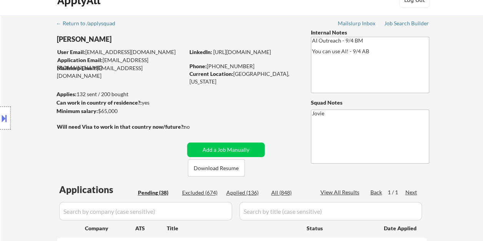
scroll to position [0, 0]
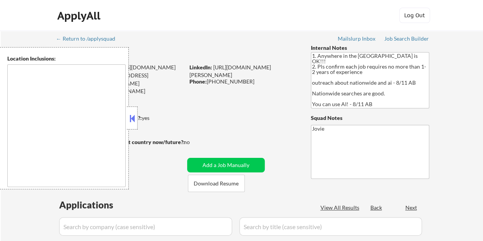
type textarea "country:[GEOGRAPHIC_DATA]"
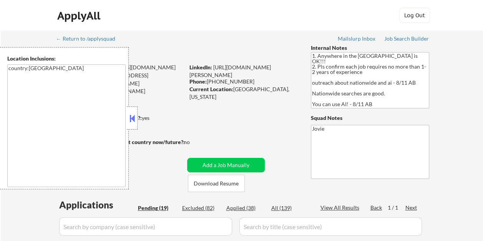
click at [131, 121] on button at bounding box center [132, 119] width 8 height 12
select select ""pending""
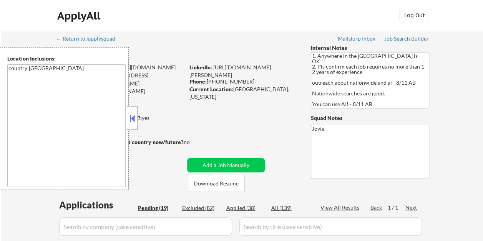
select select ""pending""
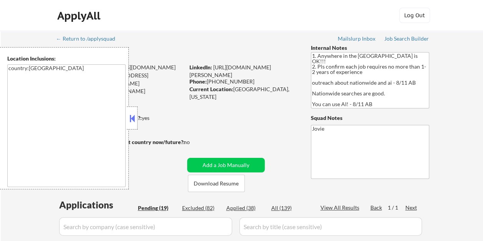
select select ""pending""
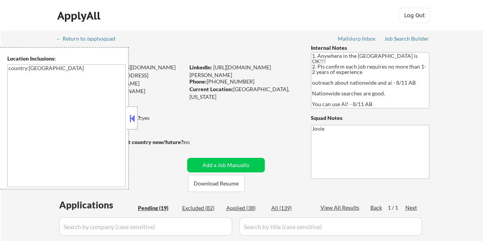
select select ""pending""
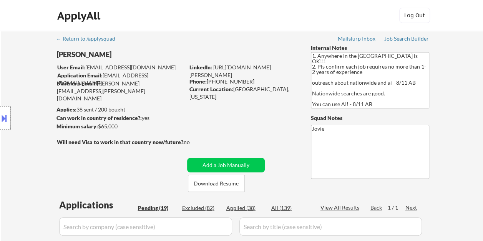
scroll to position [38, 0]
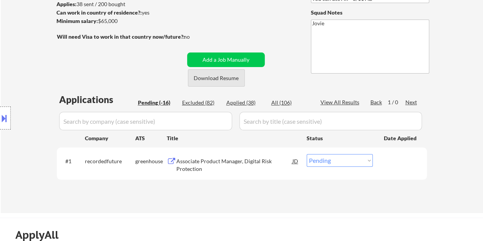
scroll to position [115, 0]
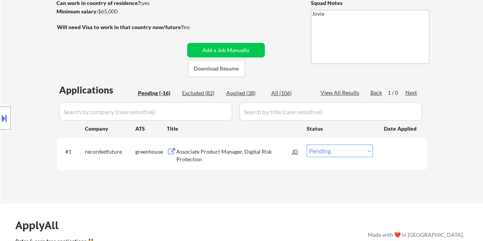
click at [192, 93] on div "Excluded (82)" at bounding box center [201, 93] width 38 height 8
click at [164, 88] on div "Applications Pending (-16) Excluded (82) Applied (38) All (106) View All Result…" at bounding box center [242, 137] width 370 height 106
click at [161, 93] on div "Pending (-16)" at bounding box center [157, 93] width 38 height 8
select select ""pending""
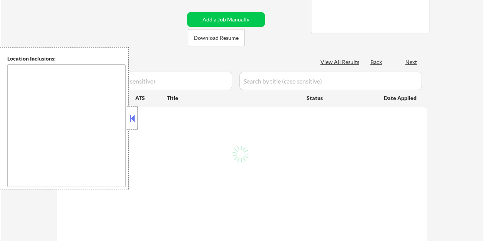
select select ""pending""
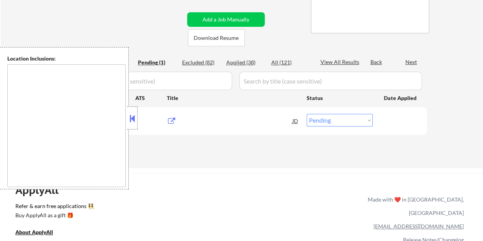
scroll to position [115, 0]
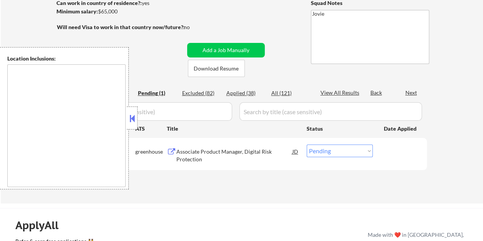
type textarea "country:[GEOGRAPHIC_DATA]"
click at [137, 114] on div at bounding box center [132, 118] width 11 height 23
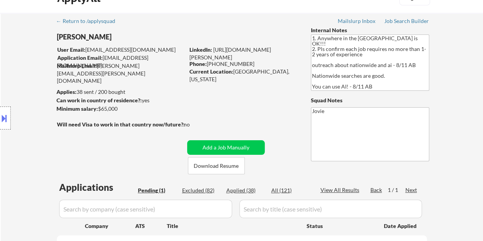
scroll to position [0, 0]
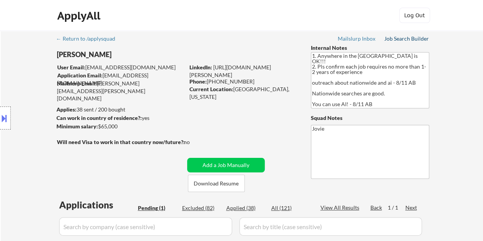
click at [391, 37] on div "Job Search Builder" at bounding box center [406, 38] width 45 height 5
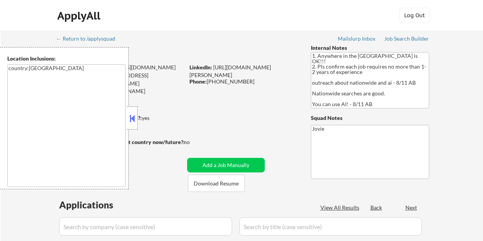
scroll to position [38, 0]
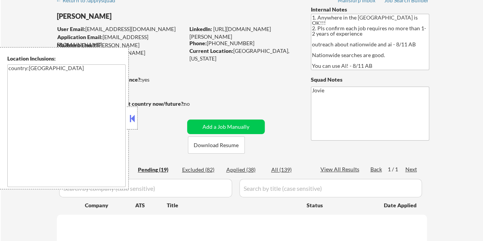
click at [138, 116] on div at bounding box center [122, 112] width 130 height 8
select select ""pending""
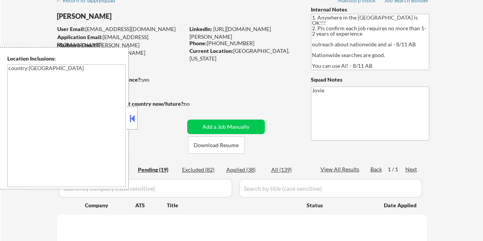
select select ""pending""
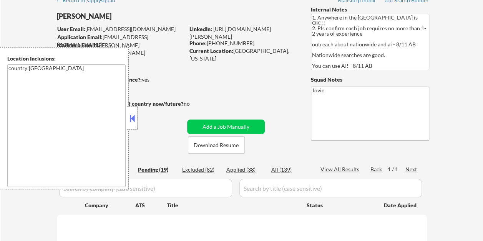
select select ""pending""
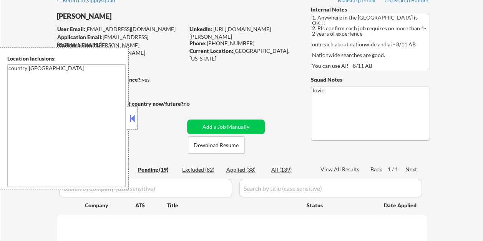
select select ""pending""
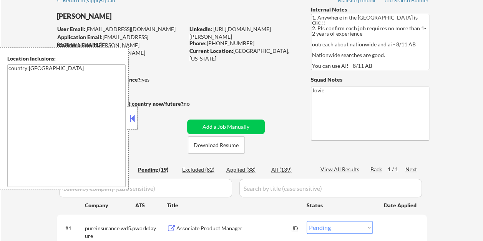
click at [135, 117] on button at bounding box center [132, 119] width 8 height 12
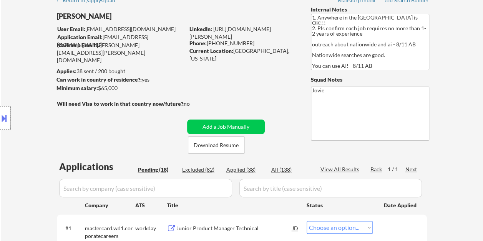
select select ""pending""
click at [147, 131] on div "← Return to /applysquad Mailslurp Inbox Job Search Builder [PERSON_NAME] User E…" at bounding box center [241, 133] width 383 height 282
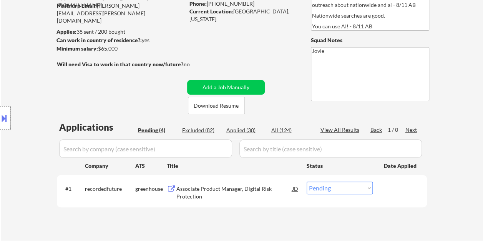
scroll to position [77, 0]
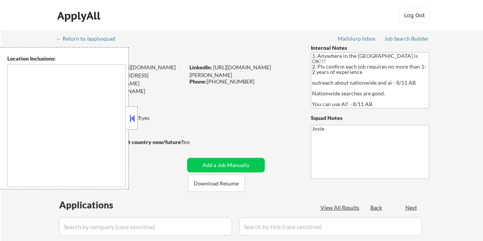
scroll to position [77, 0]
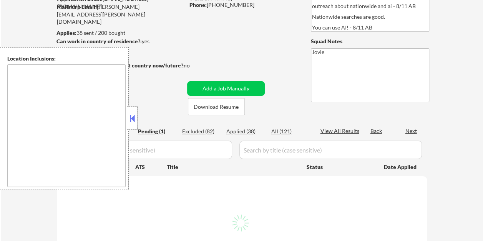
select select ""pending""
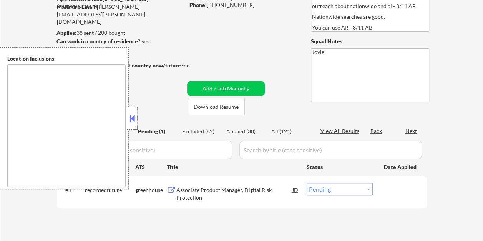
type textarea "country:[GEOGRAPHIC_DATA]"
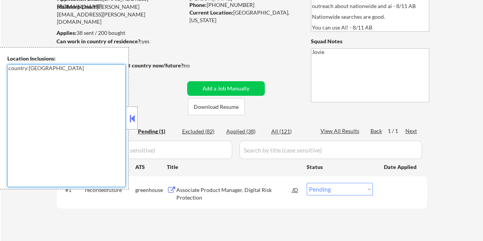
click at [108, 118] on textarea "country:[GEOGRAPHIC_DATA]" at bounding box center [66, 125] width 118 height 123
click at [132, 114] on button at bounding box center [132, 119] width 8 height 12
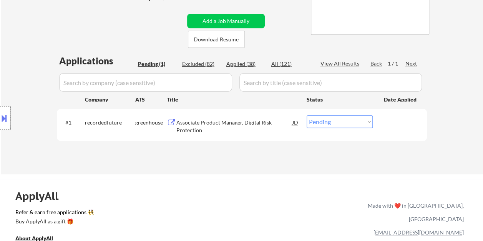
scroll to position [154, 0]
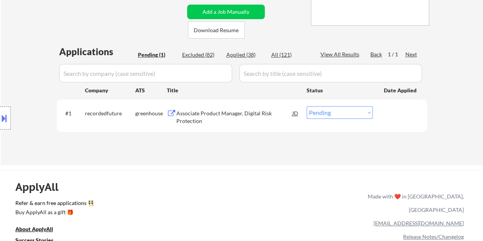
click at [170, 24] on div "← Return to /applysquad Mailslurp Inbox Job Search Builder [PERSON_NAME] User E…" at bounding box center [241, 18] width 383 height 282
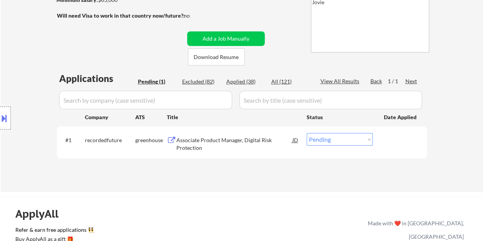
scroll to position [115, 0]
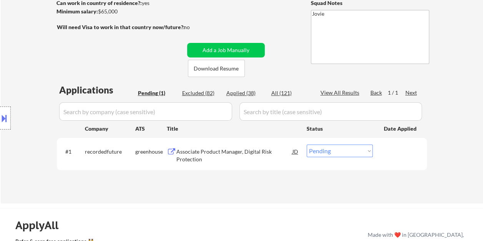
click at [213, 156] on div "Associate Product Manager, Digital Risk Protection" at bounding box center [234, 155] width 116 height 15
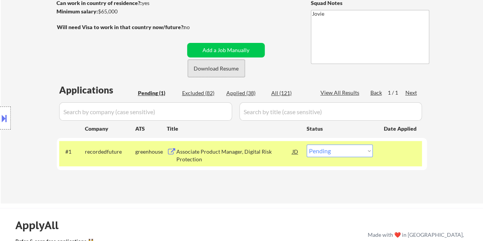
click at [220, 68] on button "Download Resume" at bounding box center [216, 68] width 57 height 17
click at [362, 150] on select "Choose an option... Pending Applied Excluded (Questions) Excluded (Expired) Exc…" at bounding box center [339, 151] width 66 height 13
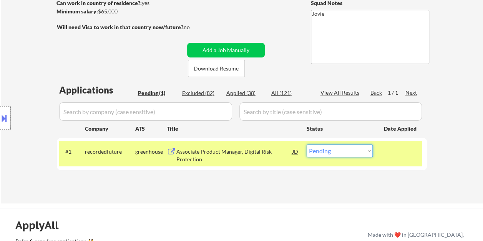
select select ""applied""
click at [306, 145] on select "Choose an option... Pending Applied Excluded (Questions) Excluded (Expired) Exc…" at bounding box center [339, 151] width 66 height 13
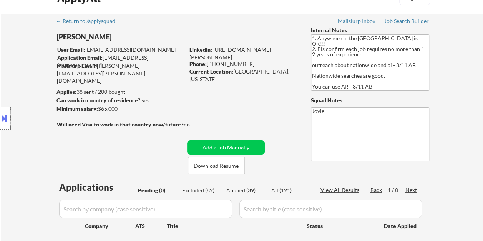
scroll to position [0, 0]
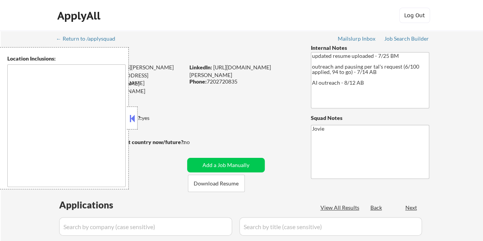
type textarea "[GEOGRAPHIC_DATA], [GEOGRAPHIC_DATA] [GEOGRAPHIC_DATA], [GEOGRAPHIC_DATA] [GEOG…"
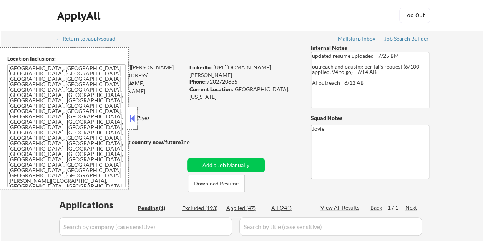
click at [135, 116] on button at bounding box center [132, 119] width 8 height 12
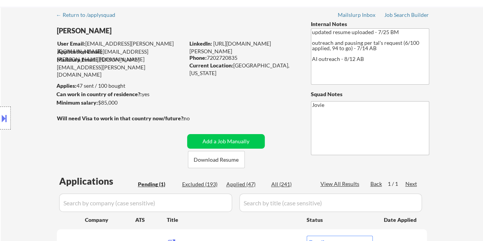
scroll to position [115, 0]
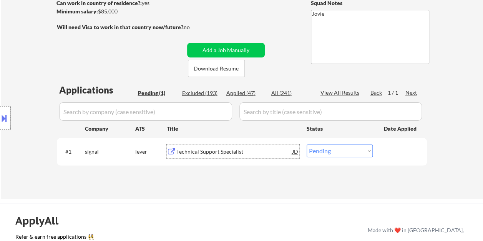
click at [244, 154] on div "Technical Support Specialist" at bounding box center [234, 152] width 116 height 8
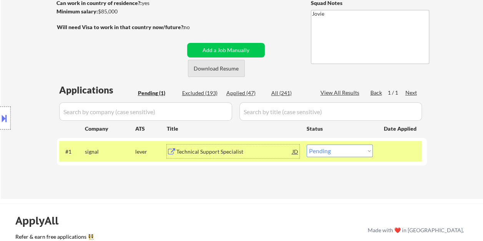
click at [205, 68] on button "Download Resume" at bounding box center [216, 68] width 57 height 17
click at [219, 64] on button "Download Resume" at bounding box center [216, 68] width 57 height 17
click at [367, 154] on select "Choose an option... Pending Applied Excluded (Questions) Excluded (Expired) Exc…" at bounding box center [339, 151] width 66 height 13
click at [306, 145] on select "Choose an option... Pending Applied Excluded (Questions) Excluded (Expired) Exc…" at bounding box center [339, 151] width 66 height 13
click at [314, 58] on textarea "Jovie" at bounding box center [370, 37] width 118 height 54
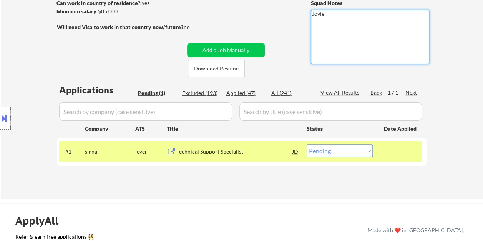
click at [365, 150] on select "Choose an option... Pending Applied Excluded (Questions) Excluded (Expired) Exc…" at bounding box center [339, 151] width 66 height 13
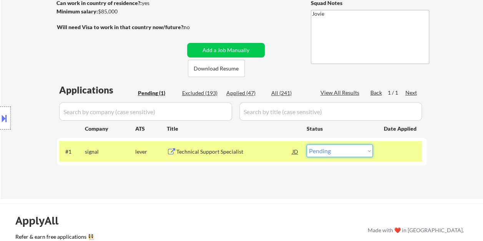
select select ""applied""
click at [306, 145] on select "Choose an option... Pending Applied Excluded (Questions) Excluded (Expired) Exc…" at bounding box center [339, 151] width 66 height 13
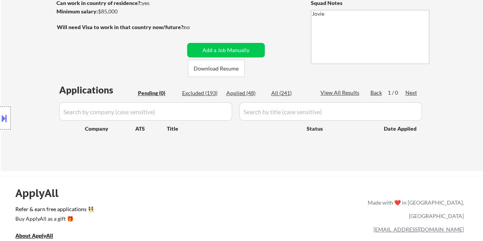
scroll to position [77, 0]
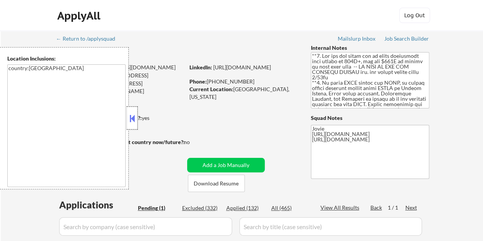
click at [136, 121] on div at bounding box center [132, 118] width 11 height 23
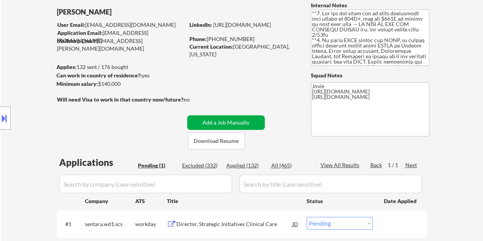
scroll to position [77, 0]
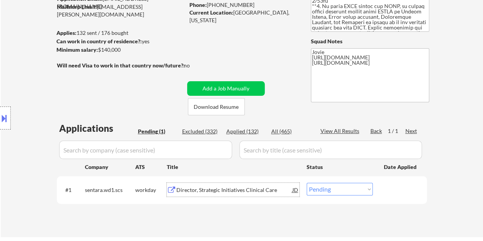
click at [217, 189] on div "Director, Strategic Initiatives Clinical Care" at bounding box center [234, 191] width 116 height 8
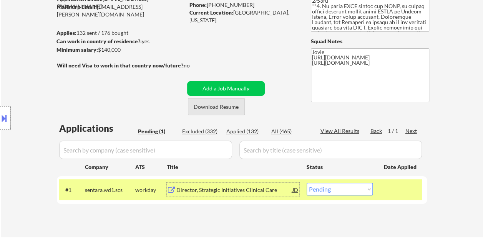
click at [232, 107] on button "Download Resume" at bounding box center [216, 106] width 57 height 17
click at [3, 115] on button at bounding box center [4, 118] width 8 height 13
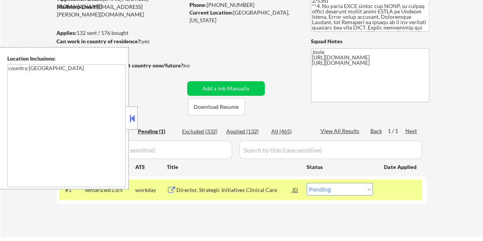
click at [131, 121] on button at bounding box center [132, 119] width 8 height 12
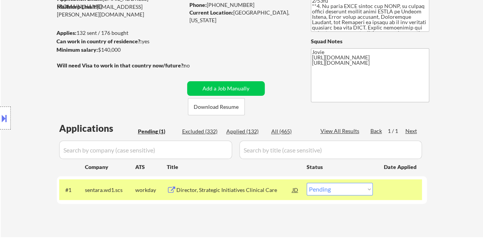
click at [367, 189] on select "Choose an option... Pending Applied Excluded (Questions) Excluded (Expired) Exc…" at bounding box center [339, 189] width 66 height 13
select select ""applied""
click at [306, 183] on select "Choose an option... Pending Applied Excluded (Questions) Excluded (Expired) Exc…" at bounding box center [339, 189] width 66 height 13
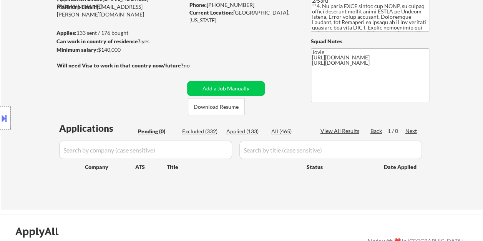
scroll to position [38, 0]
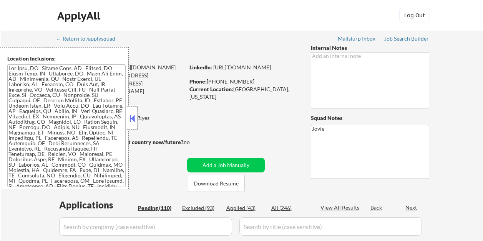
select select ""pending""
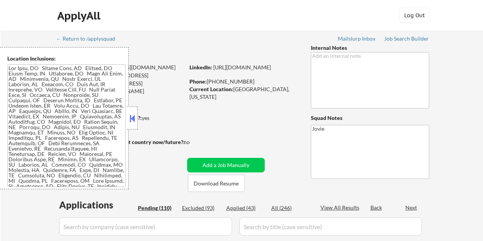
select select ""pending""
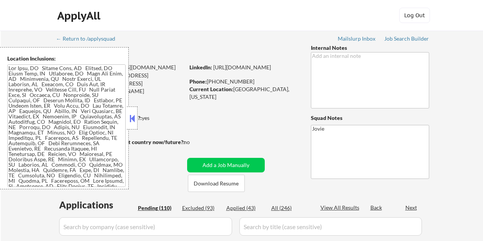
select select ""pending""
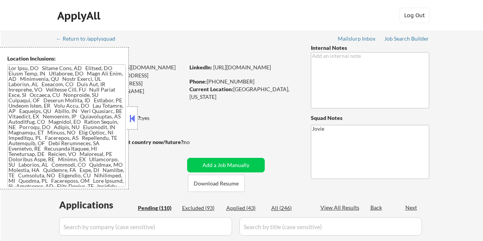
select select ""pending""
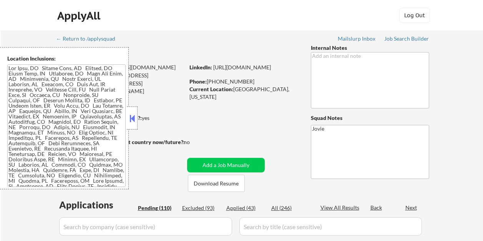
select select ""pending""
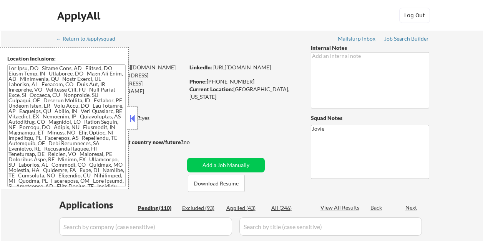
select select ""pending""
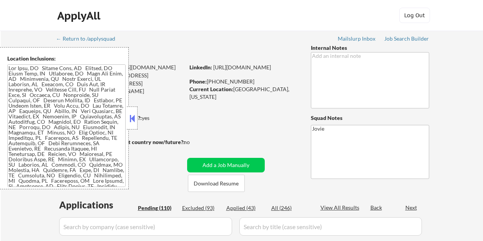
select select ""pending""
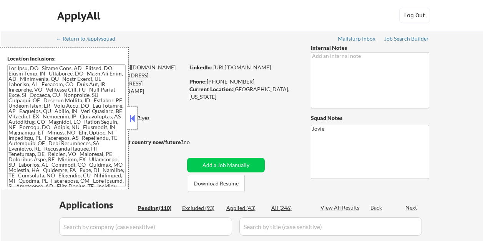
select select ""pending""
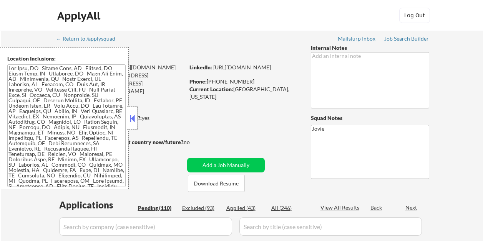
select select ""pending""
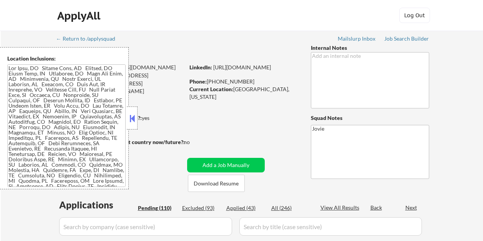
select select ""pending""
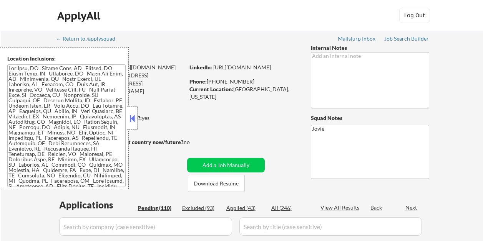
select select ""pending""
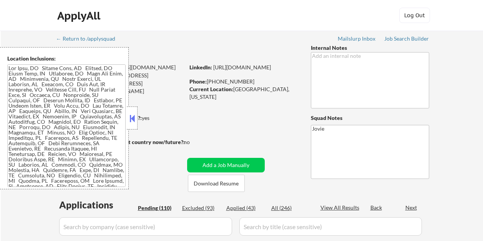
select select ""pending""
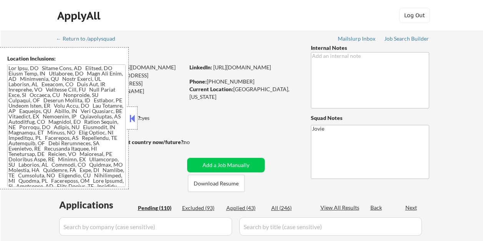
select select ""pending""
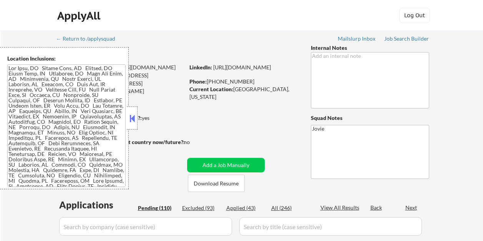
select select ""pending""
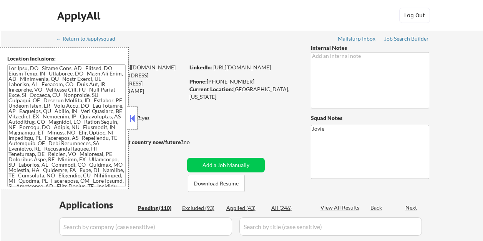
select select ""pending""
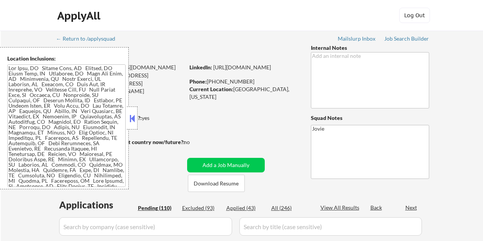
select select ""pending""
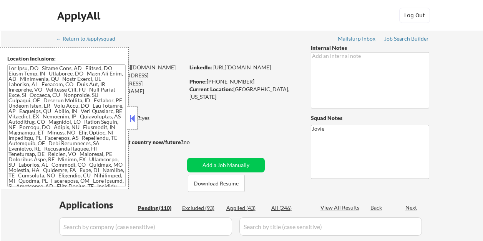
select select ""pending""
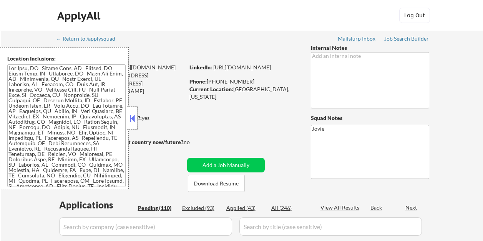
select select ""pending""
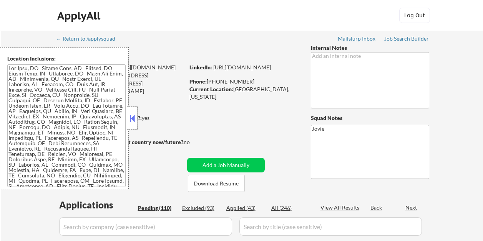
select select ""pending""
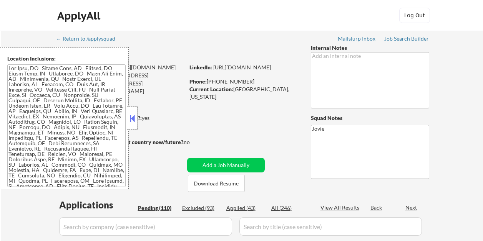
select select ""pending""
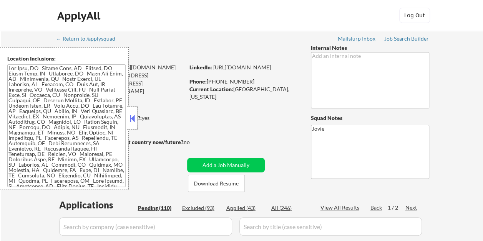
click at [136, 113] on div at bounding box center [132, 118] width 11 height 23
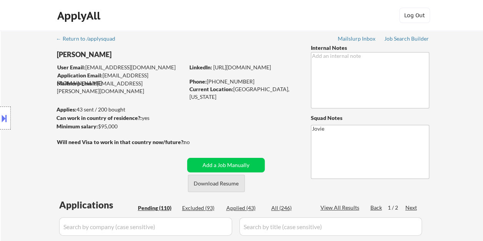
click at [222, 185] on button "Download Resume" at bounding box center [216, 183] width 57 height 17
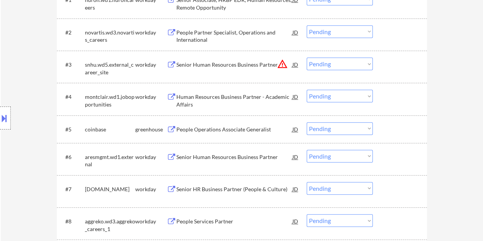
scroll to position [269, 0]
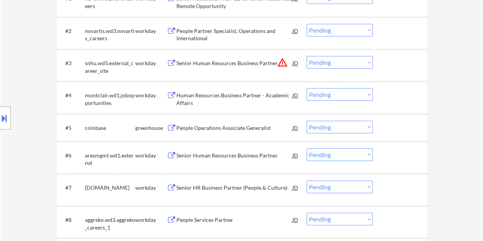
click at [397, 129] on div at bounding box center [401, 128] width 34 height 14
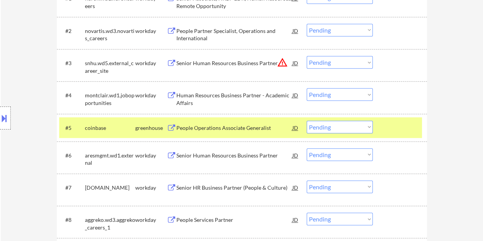
click at [387, 125] on div at bounding box center [401, 128] width 34 height 14
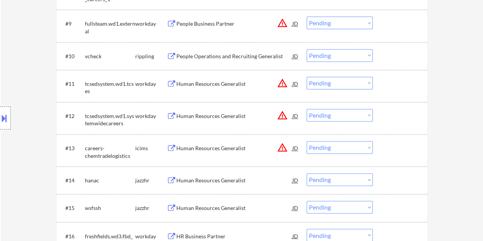
scroll to position [499, 0]
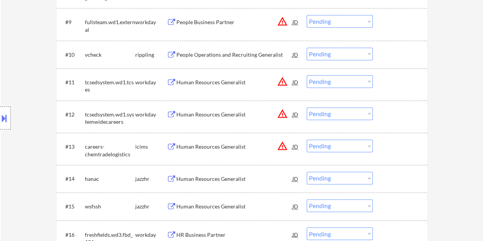
click at [392, 64] on div "#10 vcheck rippling People Operations and Recruiting Generalist JD Choose an op…" at bounding box center [240, 54] width 362 height 21
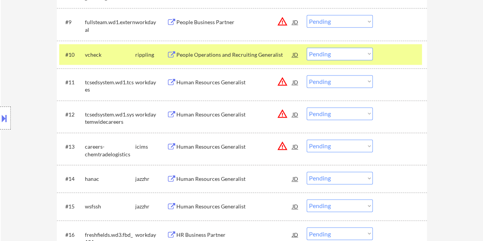
click at [263, 60] on div "People Operations and Recruiting Generalist" at bounding box center [234, 55] width 116 height 14
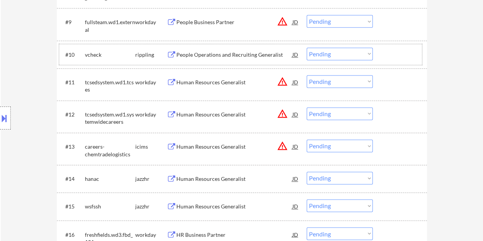
drag, startPoint x: 387, startPoint y: 54, endPoint x: 371, endPoint y: 54, distance: 15.7
click at [386, 54] on div at bounding box center [401, 55] width 34 height 14
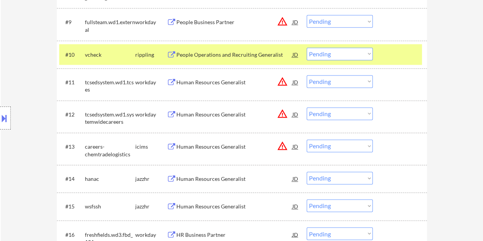
click at [365, 53] on select "Choose an option... Pending Applied Excluded (Questions) Excluded (Expired) Exc…" at bounding box center [339, 54] width 66 height 13
click at [306, 48] on select "Choose an option... Pending Applied Excluded (Questions) Excluded (Expired) Exc…" at bounding box center [339, 54] width 66 height 13
select select ""pending""
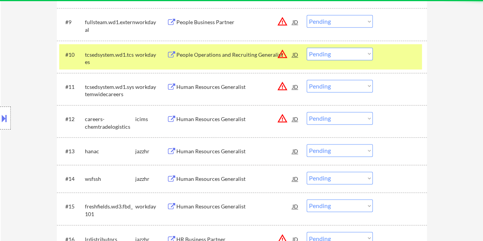
click at [378, 52] on div "#10 tcsedsystem.wd1.tcses workday People Operations and Recruiting Generalist J…" at bounding box center [240, 56] width 362 height 25
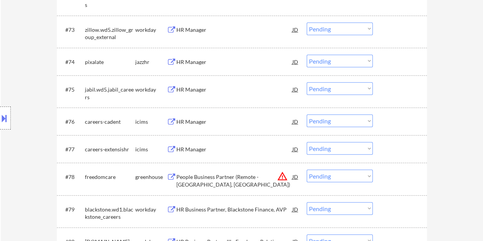
scroll to position [2534, 0]
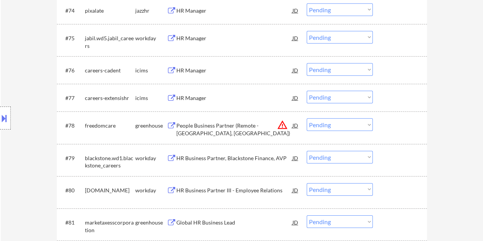
drag, startPoint x: 395, startPoint y: 117, endPoint x: 326, endPoint y: 121, distance: 69.6
click at [395, 117] on div "#78 freedomcare greenhouse People Business Partner (Remote - [GEOGRAPHIC_DATA],…" at bounding box center [240, 127] width 362 height 25
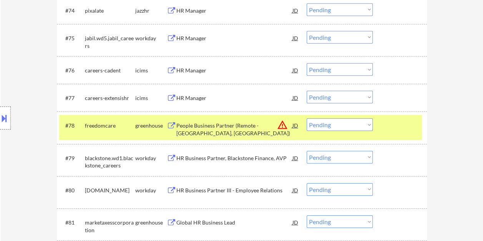
click at [257, 122] on div "People Business Partner (Remote - [GEOGRAPHIC_DATA], [GEOGRAPHIC_DATA])" at bounding box center [234, 129] width 116 height 15
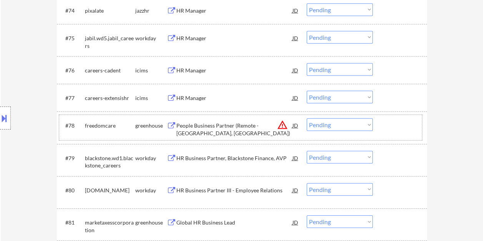
click at [398, 126] on div at bounding box center [401, 126] width 34 height 14
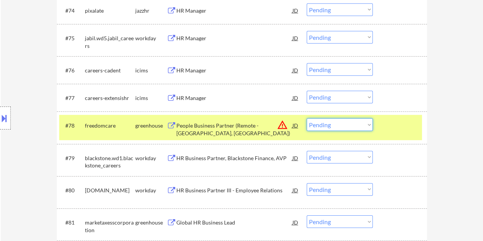
click at [362, 122] on select "Choose an option... Pending Applied Excluded (Questions) Excluded (Expired) Exc…" at bounding box center [339, 125] width 66 height 13
click at [306, 119] on select "Choose an option... Pending Applied Excluded (Questions) Excluded (Expired) Exc…" at bounding box center [339, 125] width 66 height 13
select select ""pending""
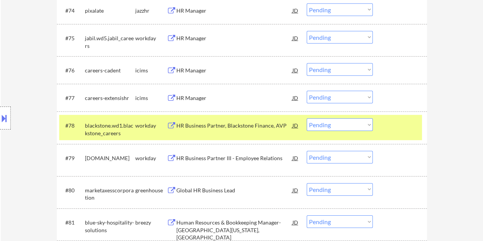
click at [407, 127] on div at bounding box center [401, 126] width 34 height 14
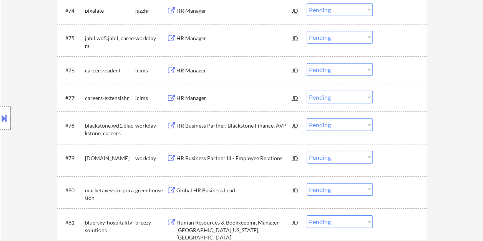
drag, startPoint x: 407, startPoint y: 122, endPoint x: 401, endPoint y: 124, distance: 6.1
click at [405, 122] on div at bounding box center [401, 126] width 34 height 14
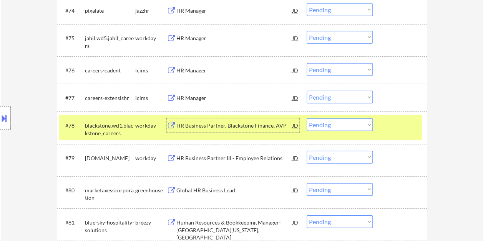
click at [238, 126] on div "HR Business Partner, Blackstone Finance, AVP" at bounding box center [234, 126] width 116 height 8
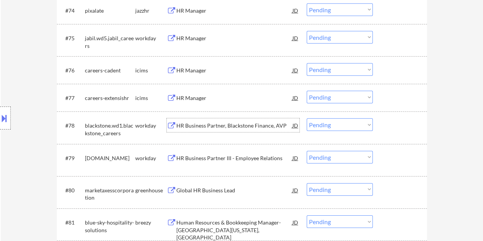
click at [402, 126] on div at bounding box center [401, 126] width 34 height 14
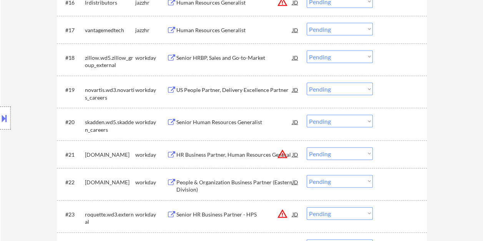
scroll to position [752, 0]
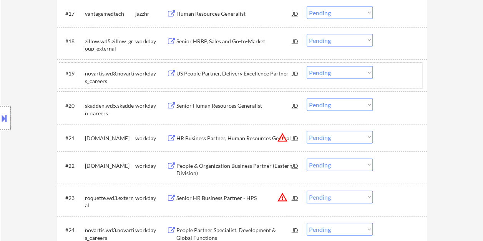
click at [403, 75] on div at bounding box center [401, 73] width 34 height 14
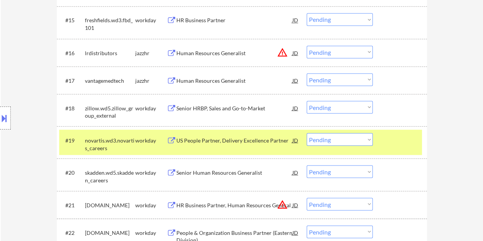
scroll to position [676, 0]
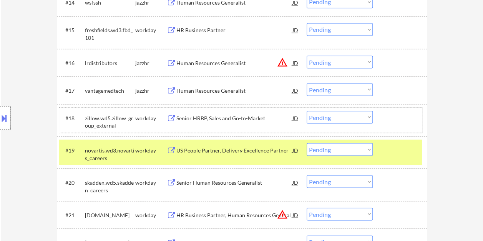
drag, startPoint x: 410, startPoint y: 115, endPoint x: 384, endPoint y: 131, distance: 30.8
click at [410, 115] on div at bounding box center [401, 118] width 34 height 14
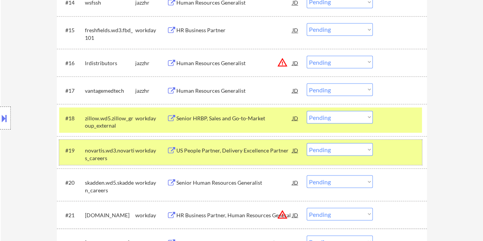
click at [385, 154] on div at bounding box center [401, 150] width 34 height 14
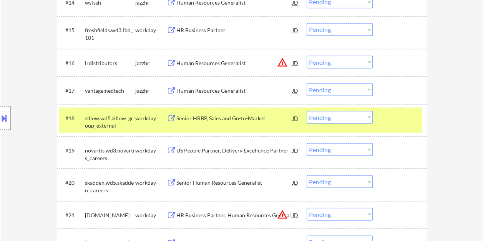
click at [396, 122] on div at bounding box center [401, 118] width 34 height 14
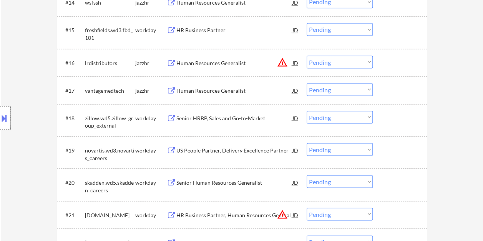
click at [394, 122] on div at bounding box center [401, 118] width 34 height 14
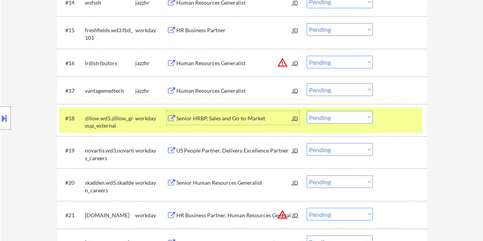
click at [241, 123] on div "Senior HRBP, Sales and Go-to-Market" at bounding box center [234, 118] width 116 height 14
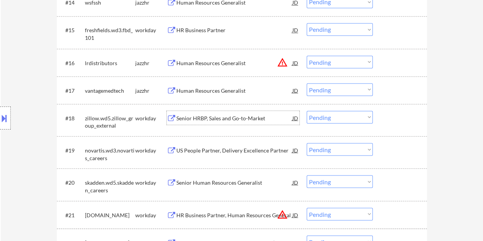
click at [384, 120] on div at bounding box center [401, 118] width 34 height 14
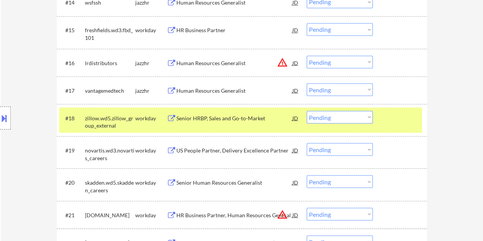
click at [365, 117] on select "Choose an option... Pending Applied Excluded (Questions) Excluded (Expired) Exc…" at bounding box center [339, 117] width 66 height 13
click at [306, 111] on select "Choose an option... Pending Applied Excluded (Questions) Excluded (Expired) Exc…" at bounding box center [339, 117] width 66 height 13
select select ""pending""
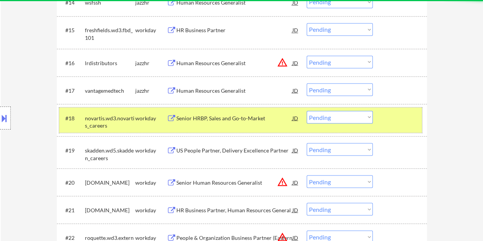
click at [397, 116] on div at bounding box center [401, 118] width 34 height 14
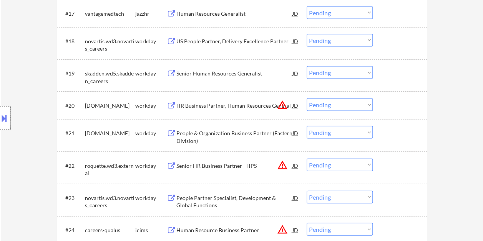
scroll to position [829, 0]
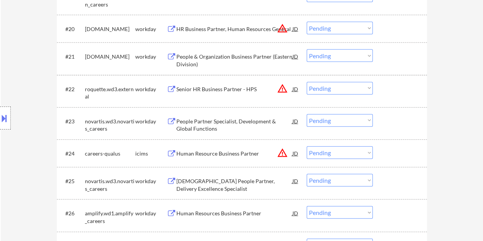
drag, startPoint x: 384, startPoint y: 91, endPoint x: 376, endPoint y: 92, distance: 7.5
click at [384, 91] on div at bounding box center [401, 89] width 34 height 14
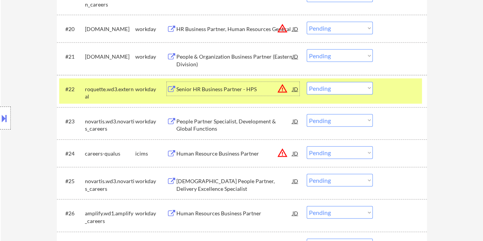
click at [259, 89] on div "Senior HR Business Partner - HPS" at bounding box center [234, 90] width 116 height 8
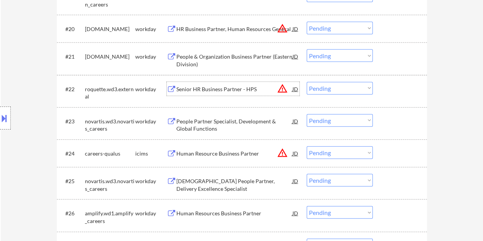
click at [387, 83] on div at bounding box center [401, 89] width 34 height 14
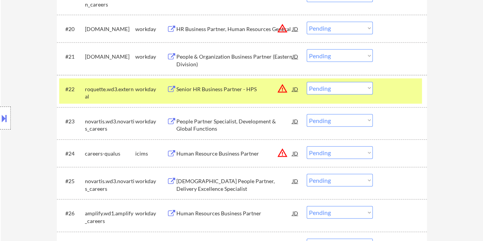
click at [362, 87] on select "Choose an option... Pending Applied Excluded (Questions) Excluded (Expired) Exc…" at bounding box center [339, 88] width 66 height 13
click at [306, 82] on select "Choose an option... Pending Applied Excluded (Questions) Excluded (Expired) Exc…" at bounding box center [339, 88] width 66 height 13
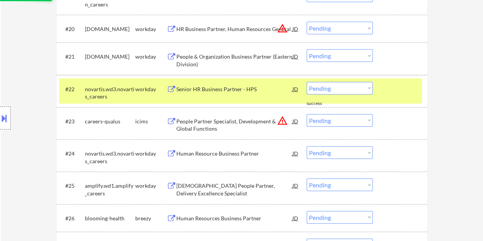
click at [385, 89] on div at bounding box center [401, 89] width 34 height 14
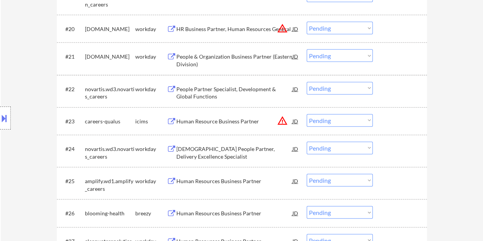
click at [386, 89] on div at bounding box center [401, 89] width 34 height 14
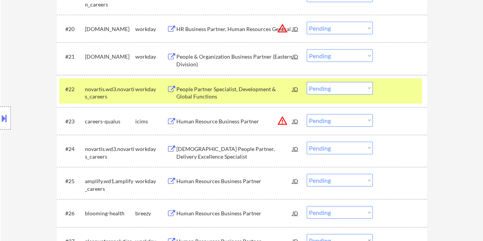
click at [257, 86] on div "People Partner Specialist, Development & Global Functions" at bounding box center [234, 93] width 116 height 15
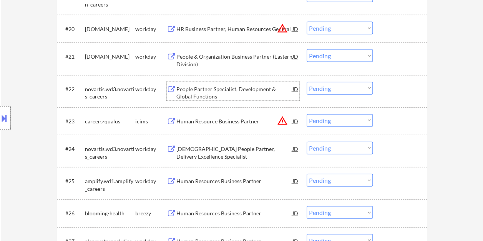
drag, startPoint x: 398, startPoint y: 87, endPoint x: 387, endPoint y: 91, distance: 12.0
click at [396, 88] on div at bounding box center [401, 89] width 34 height 14
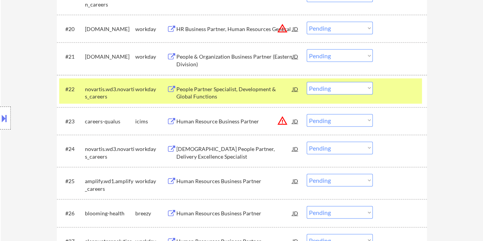
click at [354, 88] on select "Choose an option... Pending Applied Excluded (Questions) Excluded (Expired) Exc…" at bounding box center [339, 88] width 66 height 13
click at [306, 82] on select "Choose an option... Pending Applied Excluded (Questions) Excluded (Expired) Exc…" at bounding box center [339, 88] width 66 height 13
click at [398, 84] on div at bounding box center [401, 89] width 34 height 14
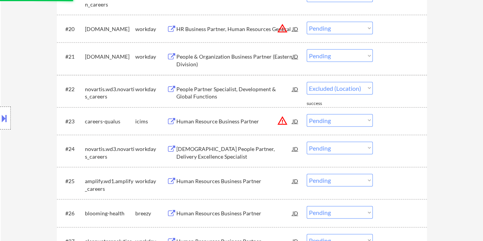
click at [403, 55] on div at bounding box center [401, 57] width 34 height 14
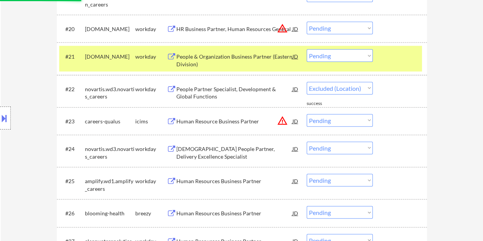
select select ""pending""
click at [258, 60] on div "People & Organization Business Partner (Eastern Division)" at bounding box center [234, 60] width 116 height 15
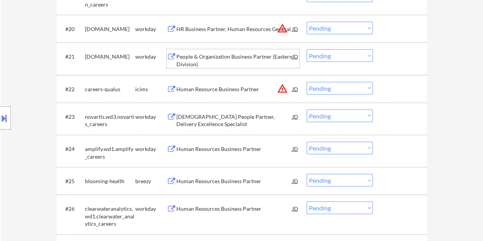
click at [5, 117] on button at bounding box center [4, 118] width 8 height 13
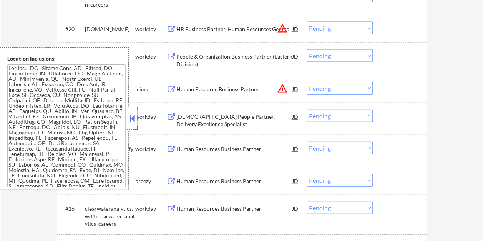
click at [129, 122] on button at bounding box center [132, 119] width 8 height 12
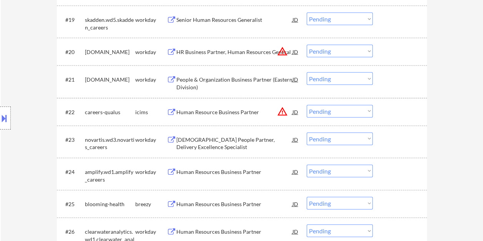
scroll to position [791, 0]
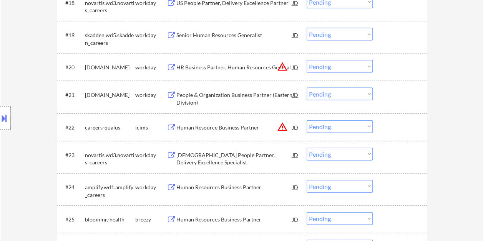
click at [392, 98] on div at bounding box center [401, 95] width 34 height 14
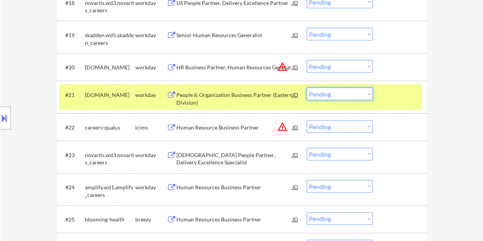
click at [365, 92] on select "Choose an option... Pending Applied Excluded (Questions) Excluded (Expired) Exc…" at bounding box center [339, 94] width 66 height 13
click at [306, 88] on select "Choose an option... Pending Applied Excluded (Questions) Excluded (Expired) Exc…" at bounding box center [339, 94] width 66 height 13
select select ""pending""
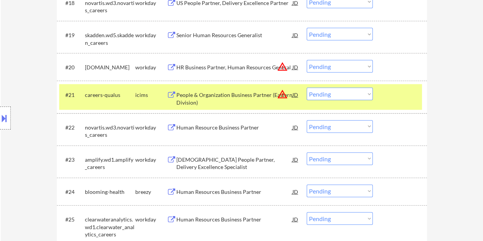
click at [395, 93] on div at bounding box center [401, 95] width 34 height 14
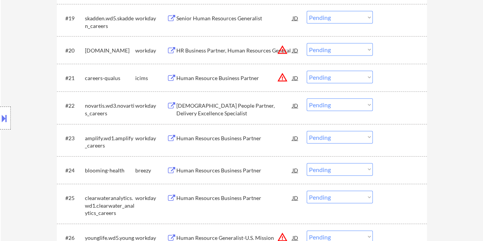
scroll to position [829, 0]
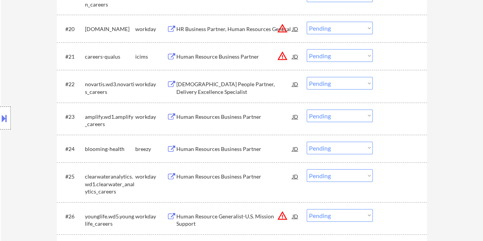
click at [389, 113] on div at bounding box center [401, 117] width 34 height 14
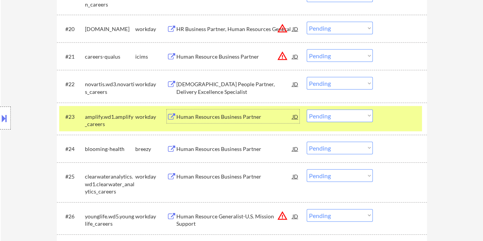
click at [199, 118] on div "Human Resources Business Partner" at bounding box center [234, 117] width 116 height 8
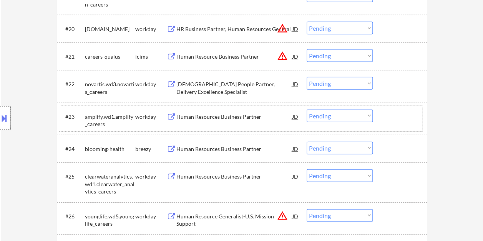
drag, startPoint x: 398, startPoint y: 115, endPoint x: 370, endPoint y: 115, distance: 28.4
click at [397, 116] on div at bounding box center [401, 117] width 34 height 14
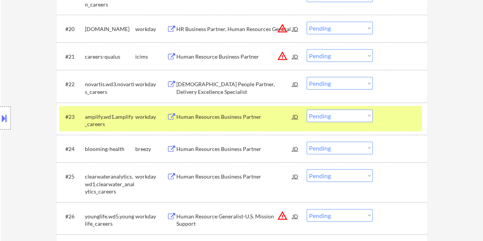
click at [364, 115] on select "Choose an option... Pending Applied Excluded (Questions) Excluded (Expired) Exc…" at bounding box center [339, 116] width 66 height 13
click at [306, 110] on select "Choose an option... Pending Applied Excluded (Questions) Excluded (Expired) Exc…" at bounding box center [339, 116] width 66 height 13
select select ""pending""
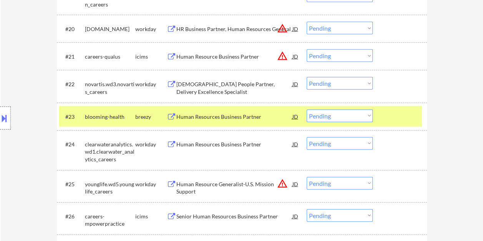
click at [396, 121] on div at bounding box center [401, 117] width 34 height 14
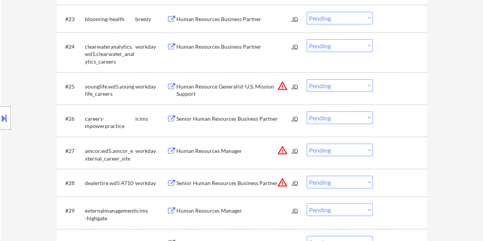
scroll to position [944, 0]
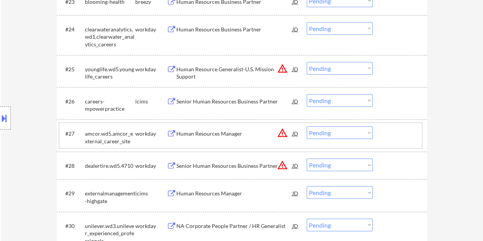
click at [400, 132] on div at bounding box center [401, 134] width 34 height 14
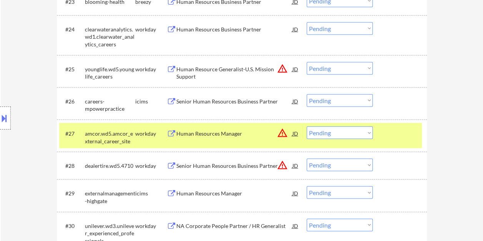
click at [266, 136] on div "Human Resources Manager" at bounding box center [234, 134] width 116 height 8
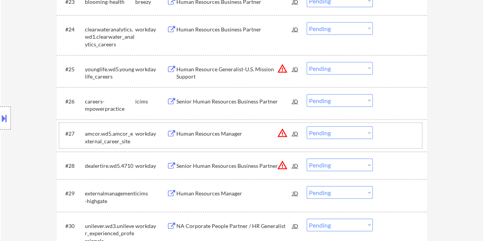
click at [385, 136] on div at bounding box center [401, 134] width 34 height 14
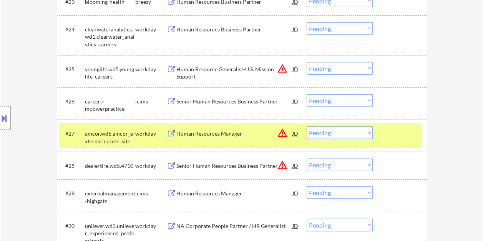
click at [357, 133] on select "Choose an option... Pending Applied Excluded (Questions) Excluded (Expired) Exc…" at bounding box center [339, 133] width 66 height 13
click at [306, 127] on select "Choose an option... Pending Applied Excluded (Questions) Excluded (Expired) Exc…" at bounding box center [339, 133] width 66 height 13
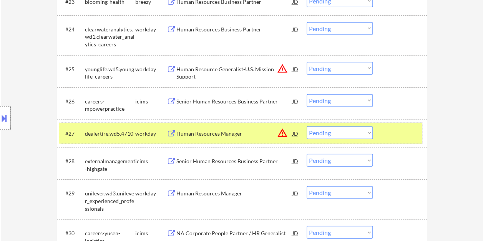
click at [397, 128] on div at bounding box center [401, 134] width 34 height 14
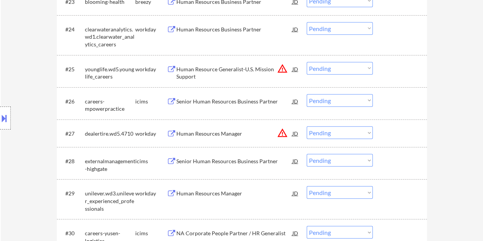
click at [389, 131] on div at bounding box center [401, 134] width 34 height 14
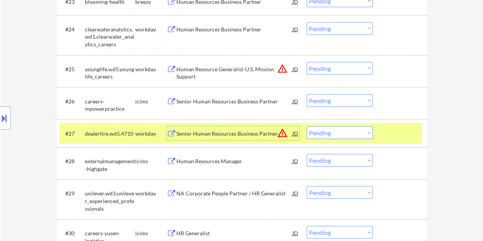
click at [253, 134] on div "Senior Human Resources Business Partner" at bounding box center [234, 134] width 116 height 8
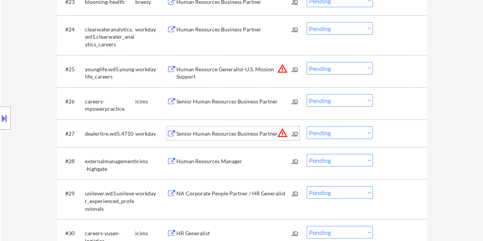
click at [389, 128] on div at bounding box center [401, 134] width 34 height 14
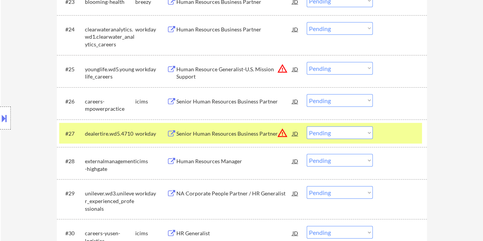
click at [369, 134] on select "Choose an option... Pending Applied Excluded (Questions) Excluded (Expired) Exc…" at bounding box center [339, 133] width 66 height 13
click at [306, 127] on select "Choose an option... Pending Applied Excluded (Questions) Excluded (Expired) Exc…" at bounding box center [339, 133] width 66 height 13
select select ""pending""
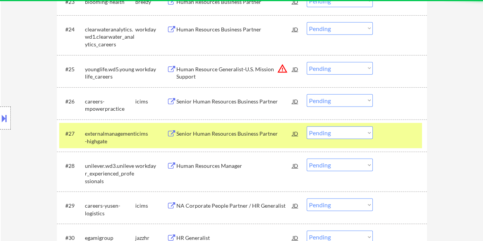
click at [385, 133] on div at bounding box center [401, 134] width 34 height 14
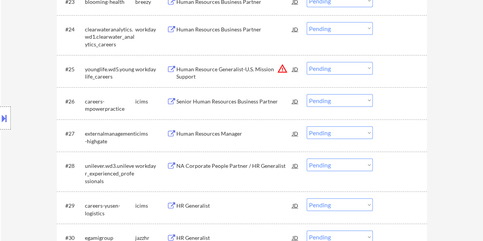
scroll to position [983, 0]
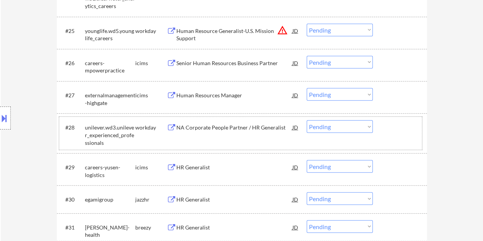
click at [379, 125] on div "#28 unilever.wd3.unilever_experienced_professionals workday NA Corporate People…" at bounding box center [240, 133] width 362 height 33
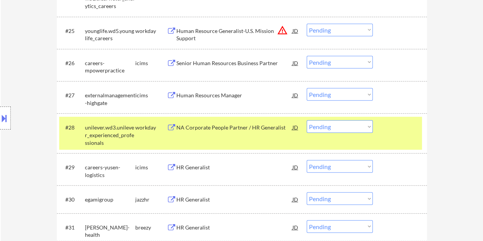
click at [257, 121] on div "NA Corporate People Partner / HR Generalist" at bounding box center [234, 128] width 116 height 14
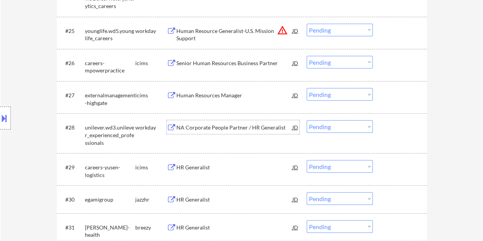
click at [393, 127] on div at bounding box center [401, 128] width 34 height 14
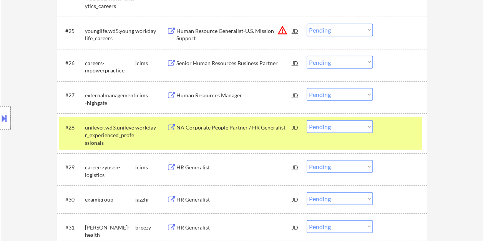
click at [365, 126] on select "Choose an option... Pending Applied Excluded (Questions) Excluded (Expired) Exc…" at bounding box center [339, 127] width 66 height 13
click at [306, 121] on select "Choose an option... Pending Applied Excluded (Questions) Excluded (Expired) Exc…" at bounding box center [339, 127] width 66 height 13
select select ""pending""
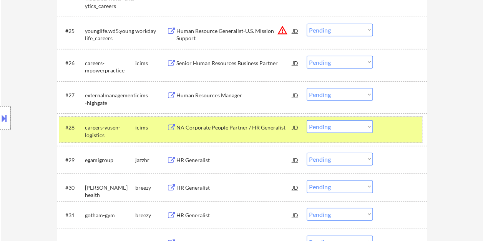
click at [401, 128] on div at bounding box center [401, 128] width 34 height 14
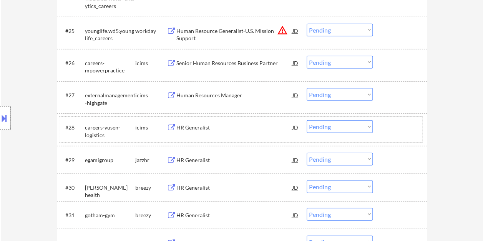
click at [404, 127] on div at bounding box center [401, 128] width 34 height 14
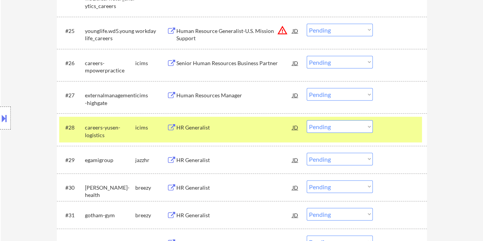
click at [404, 127] on div at bounding box center [401, 128] width 34 height 14
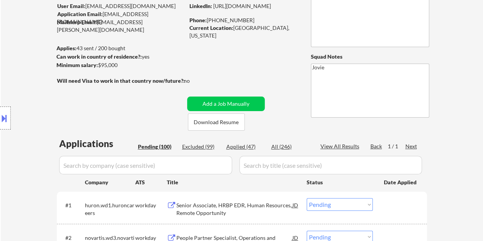
scroll to position [100, 0]
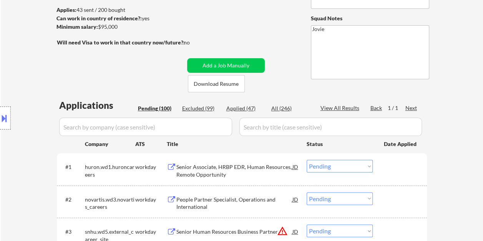
click at [248, 109] on div "Applied (47)" at bounding box center [245, 109] width 38 height 8
select select ""applied""
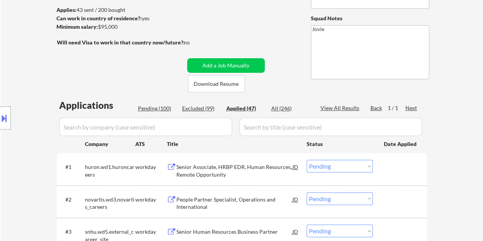
select select ""applied""
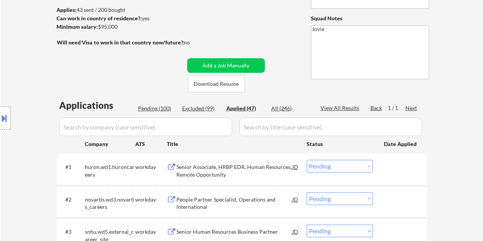
select select ""applied""
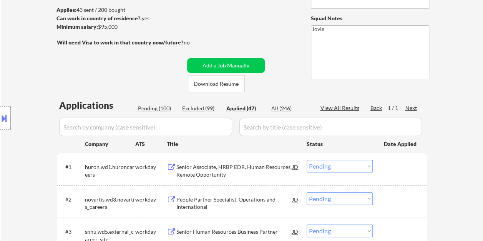
select select ""applied""
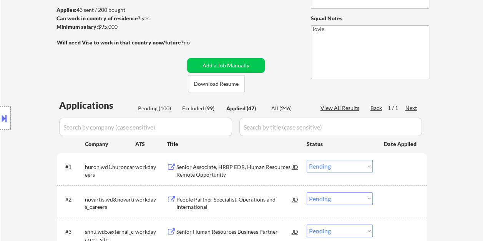
select select ""applied""
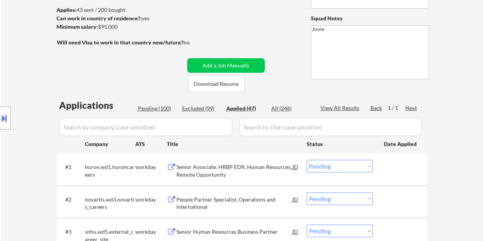
select select ""applied""
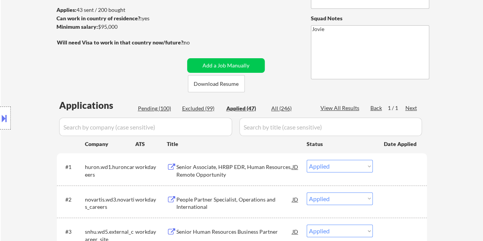
select select ""applied""
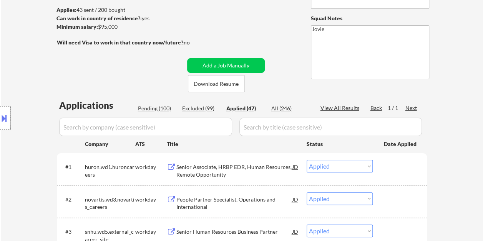
select select ""applied""
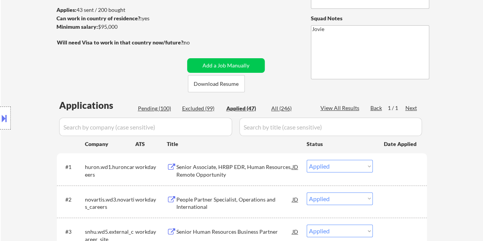
select select ""applied""
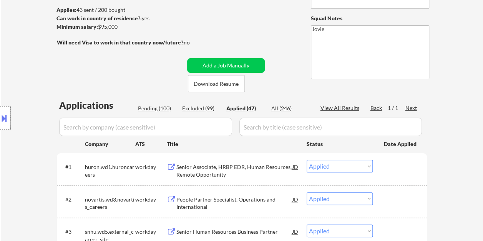
select select ""applied""
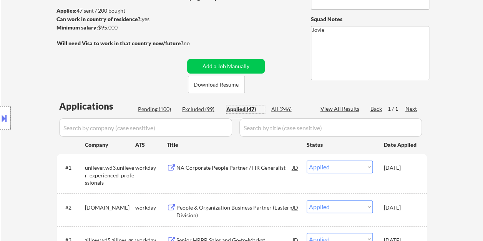
scroll to position [115, 0]
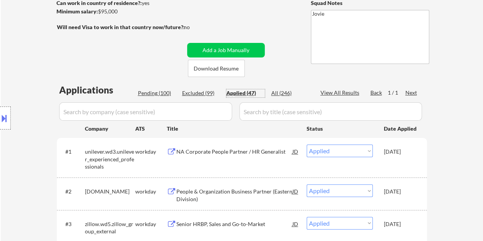
click at [164, 93] on div "Pending (100)" at bounding box center [157, 93] width 38 height 8
select select ""pending""
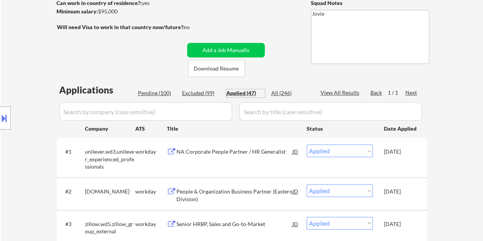
select select ""pending""
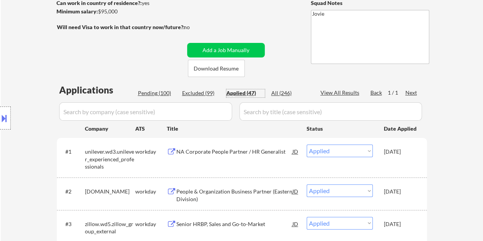
select select ""pending""
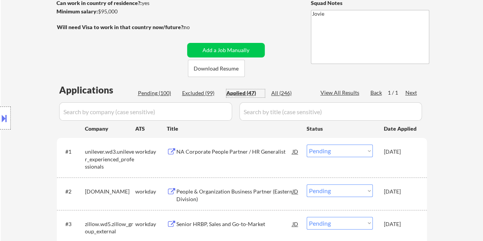
select select ""pending""
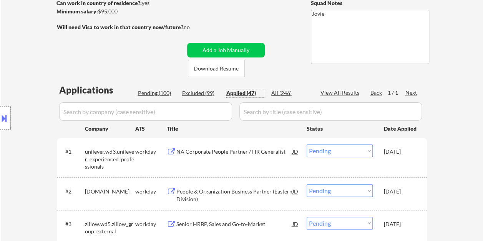
select select ""pending""
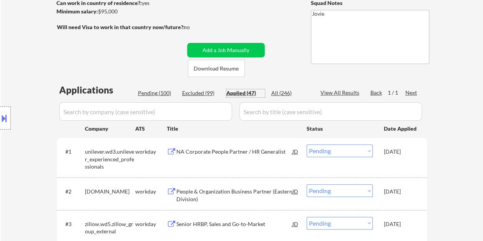
select select ""pending""
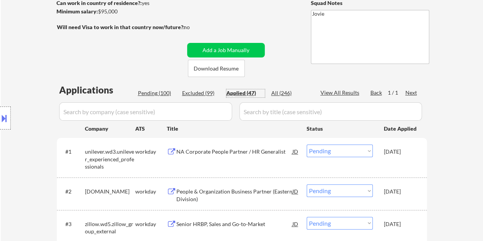
select select ""pending""
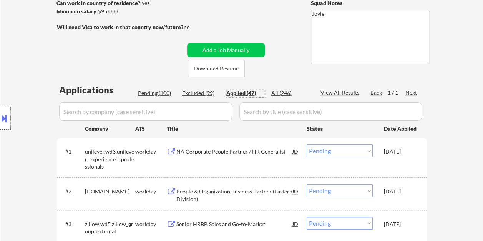
select select ""pending""
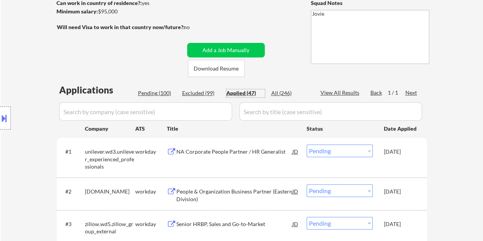
select select ""pending""
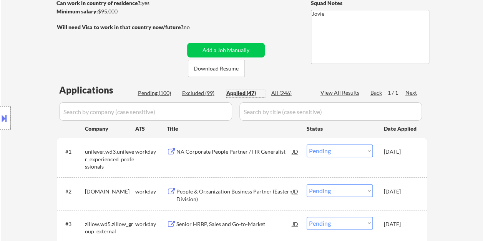
select select ""pending""
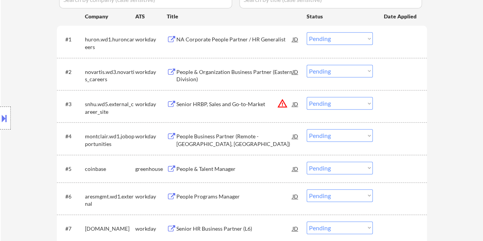
scroll to position [230, 0]
